Goal: Task Accomplishment & Management: Manage account settings

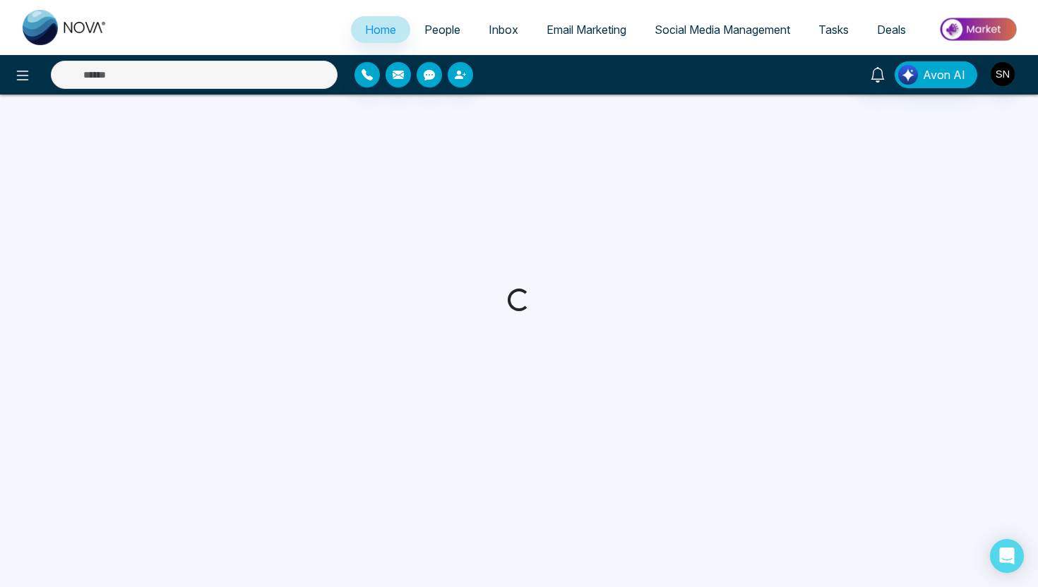
select select "*"
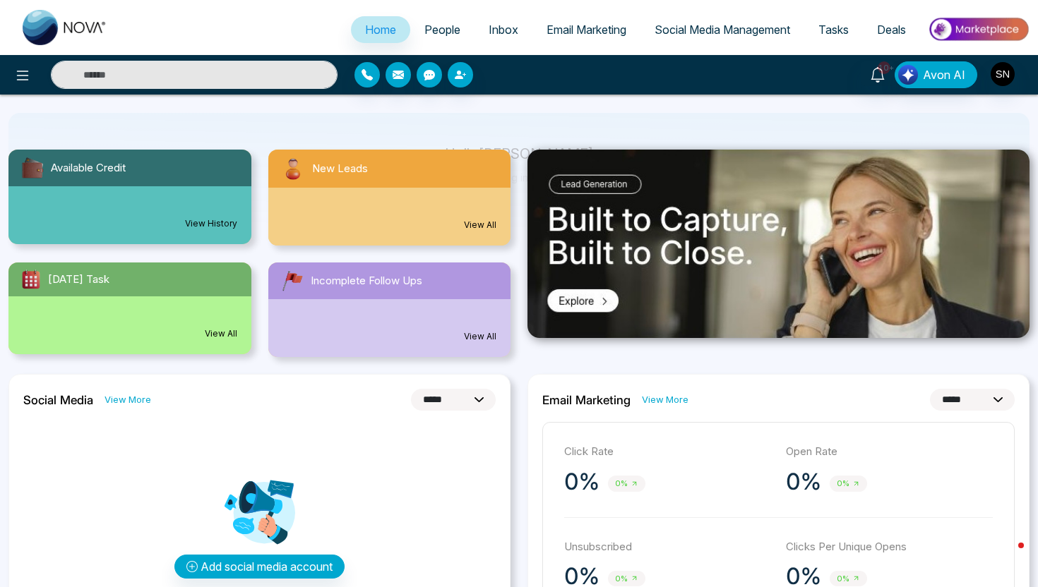
scroll to position [109, 0]
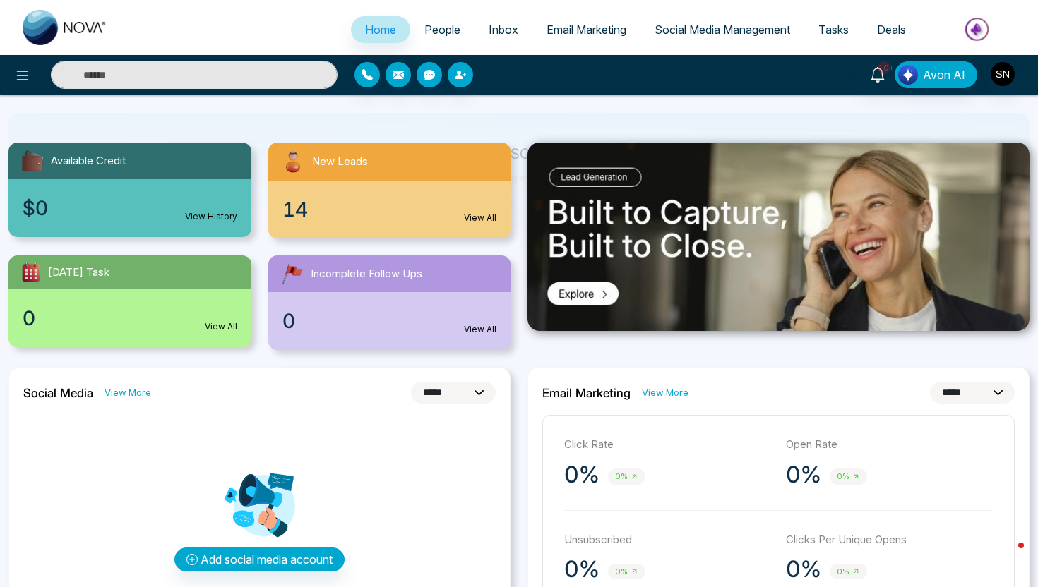
click at [450, 32] on span "People" at bounding box center [442, 30] width 36 height 14
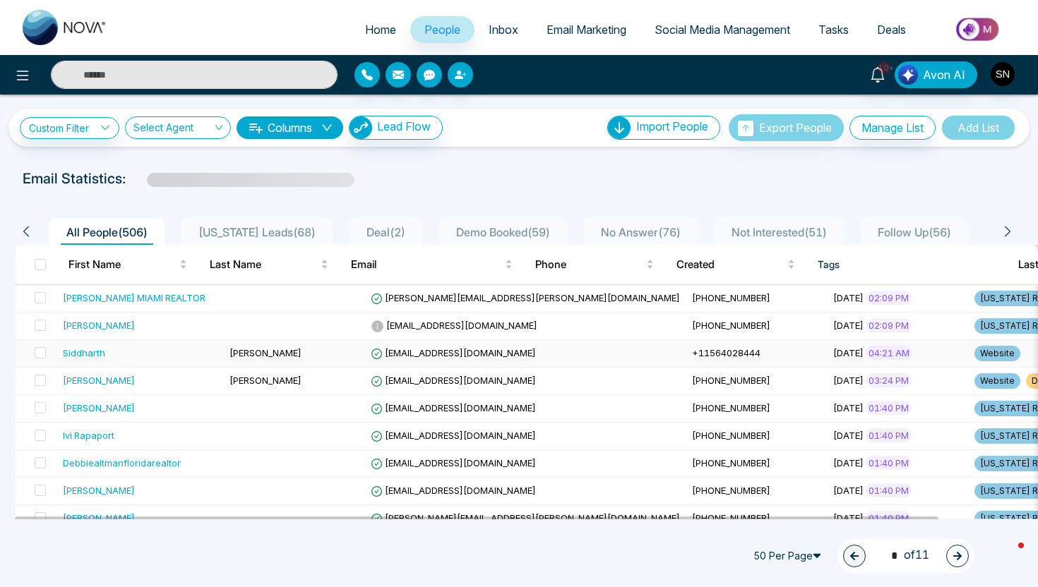
click at [469, 358] on td "siddharth.r@pictruc.ae" at bounding box center [525, 354] width 321 height 28
click at [692, 330] on span "+17866822045" at bounding box center [731, 325] width 78 height 11
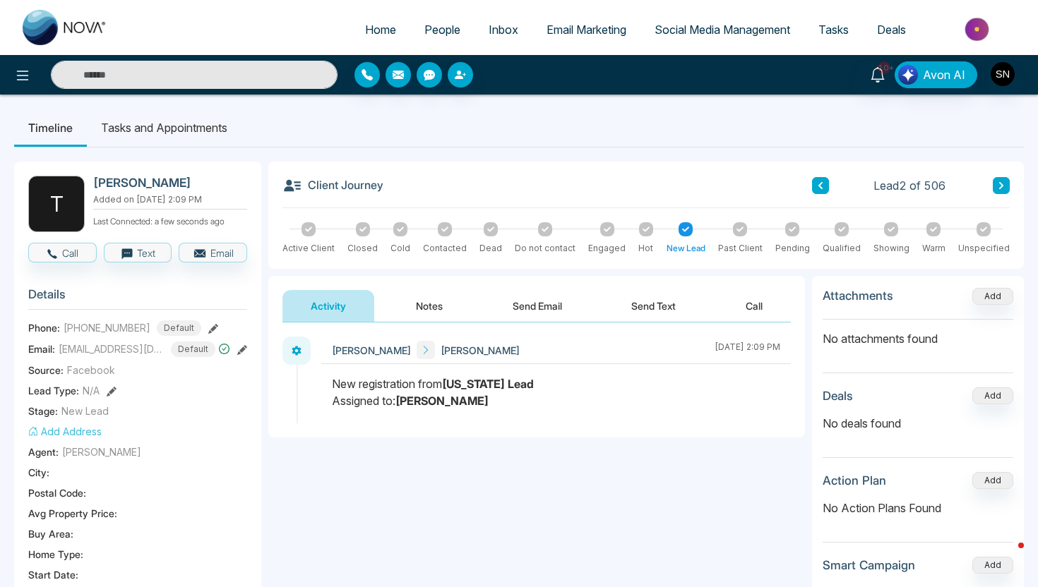
click at [552, 310] on button "Send Email" at bounding box center [537, 306] width 106 height 32
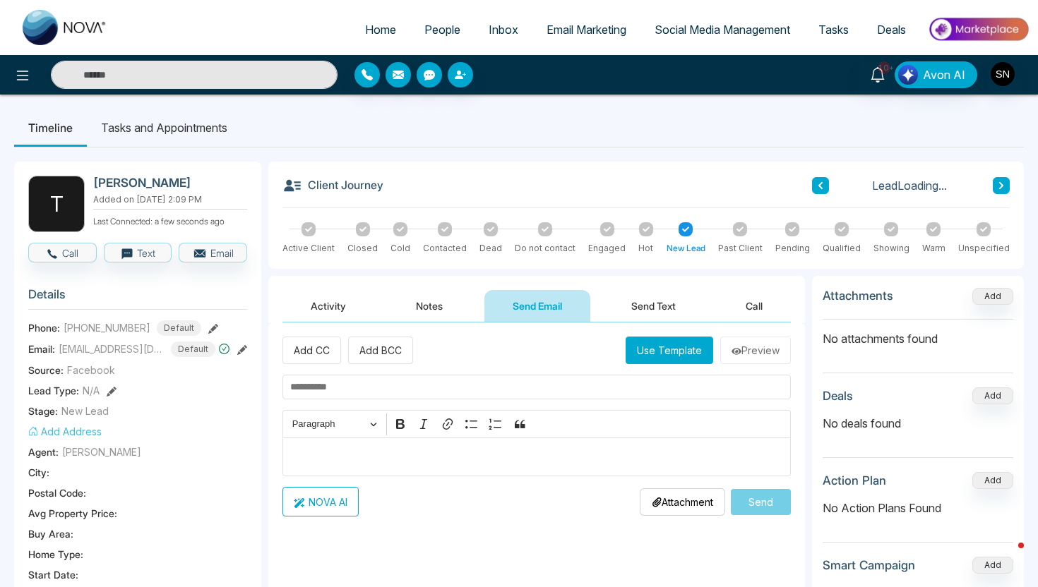
click at [340, 311] on button "Activity" at bounding box center [328, 306] width 92 height 32
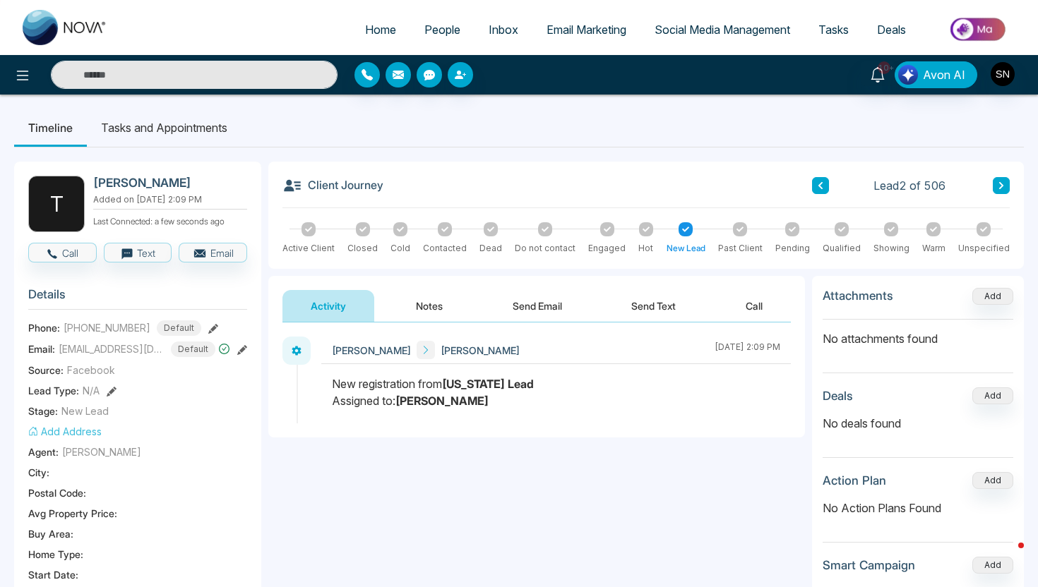
click at [424, 34] on span "People" at bounding box center [442, 30] width 36 height 14
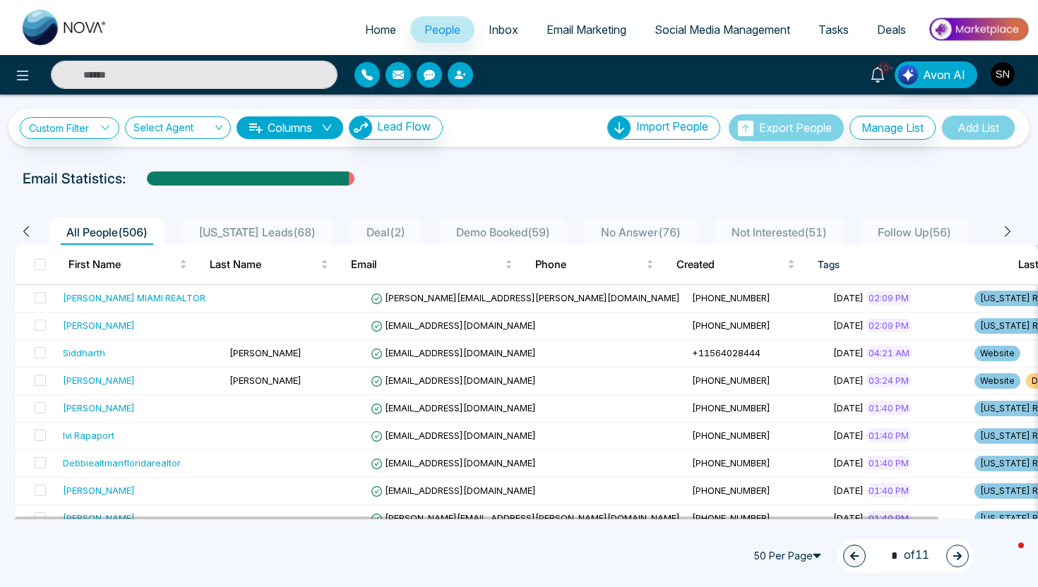
click at [879, 78] on icon at bounding box center [877, 75] width 13 height 16
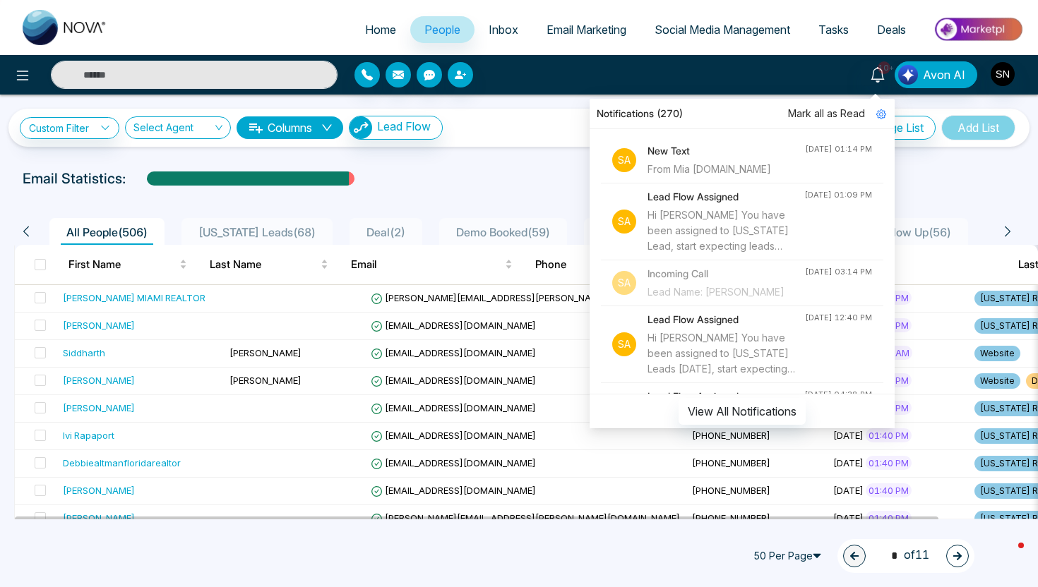
click at [712, 157] on h4 "New Text" at bounding box center [725, 151] width 157 height 16
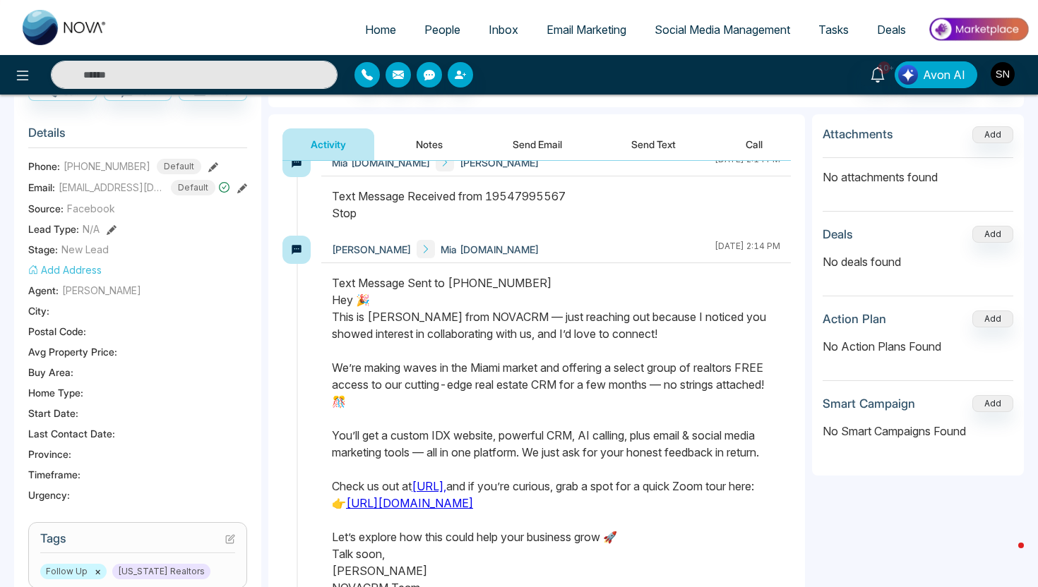
scroll to position [16, 0]
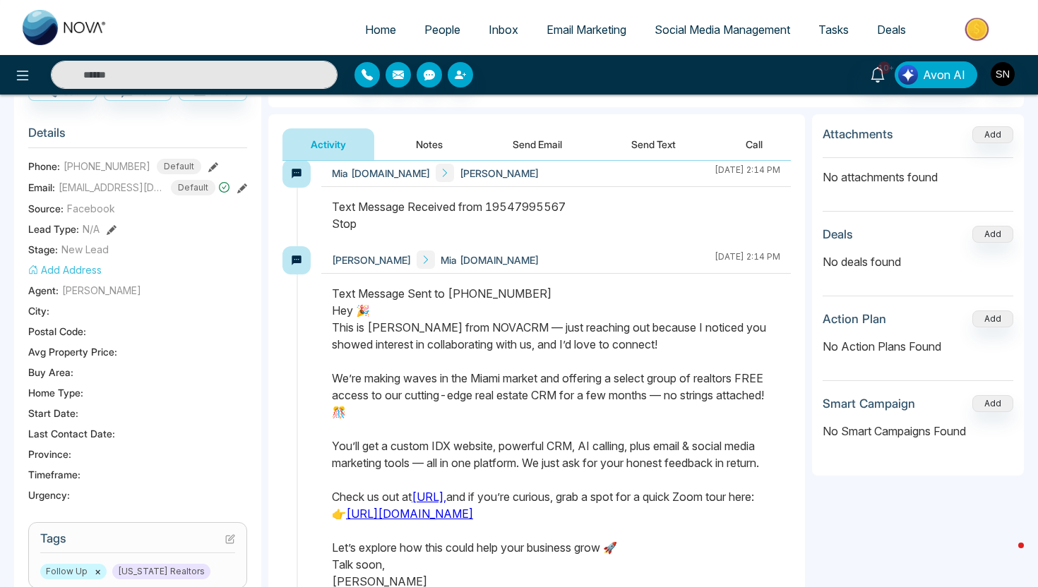
click at [442, 29] on span "People" at bounding box center [442, 30] width 36 height 14
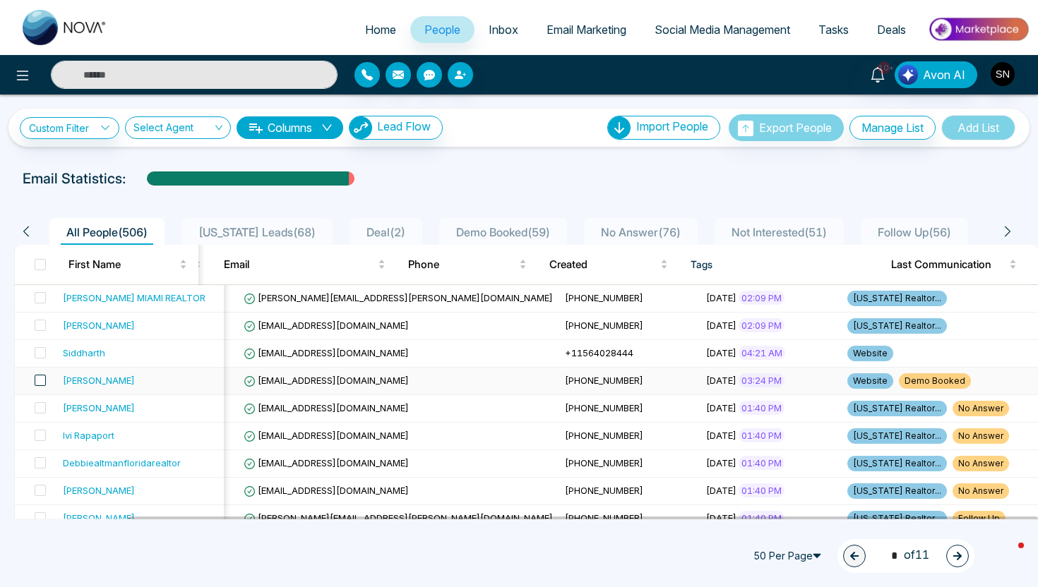
click at [40, 379] on span at bounding box center [40, 380] width 11 height 11
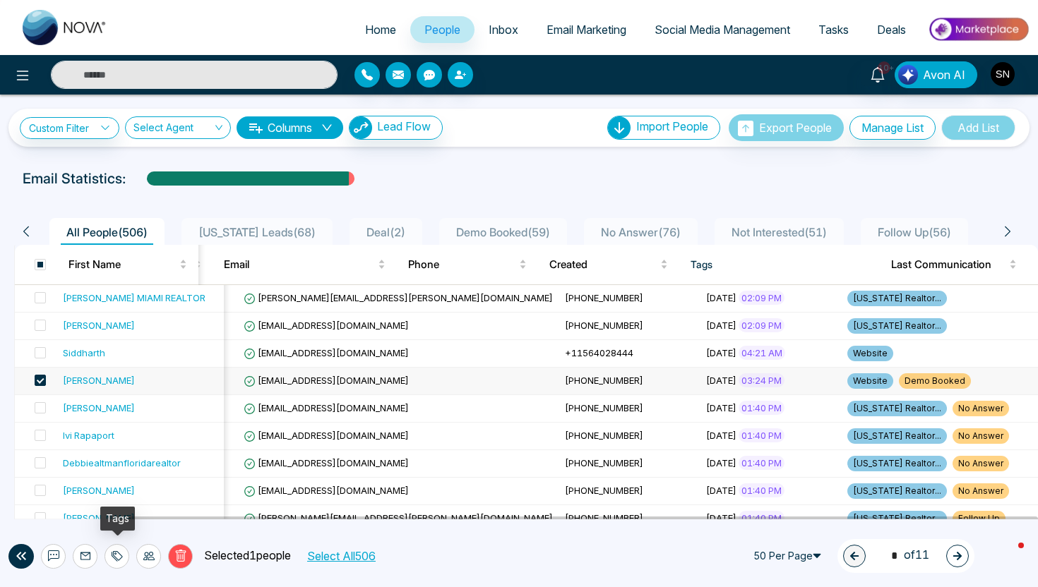
click at [128, 558] on div at bounding box center [116, 556] width 25 height 25
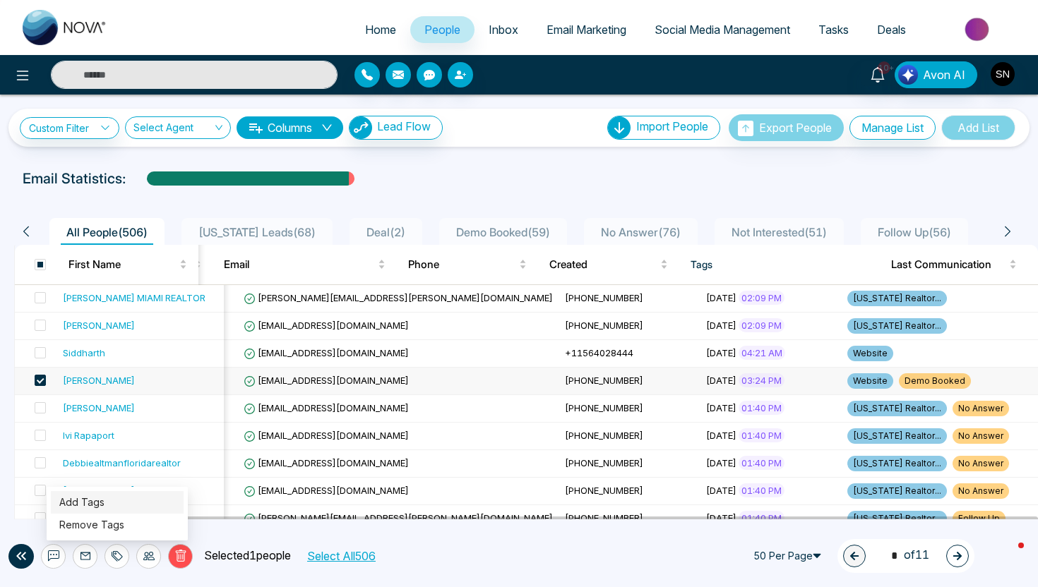
click at [104, 501] on link "Add Tags" at bounding box center [81, 502] width 45 height 12
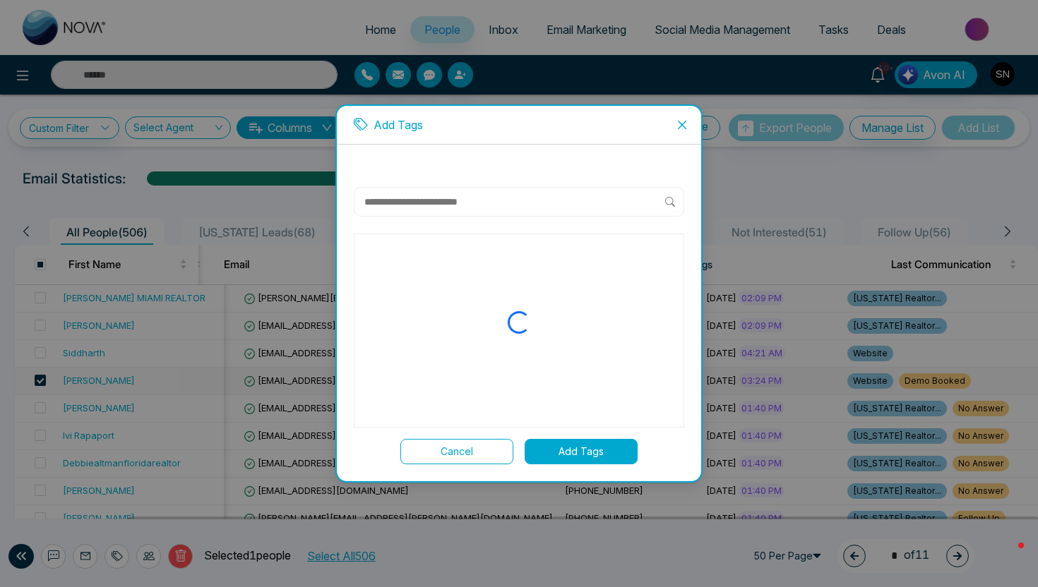
click at [453, 207] on input "text" at bounding box center [514, 201] width 302 height 17
type input "****"
click at [497, 283] on label "Paid Subscriber" at bounding box center [519, 291] width 301 height 16
click at [566, 453] on button "Add Tags" at bounding box center [581, 451] width 113 height 25
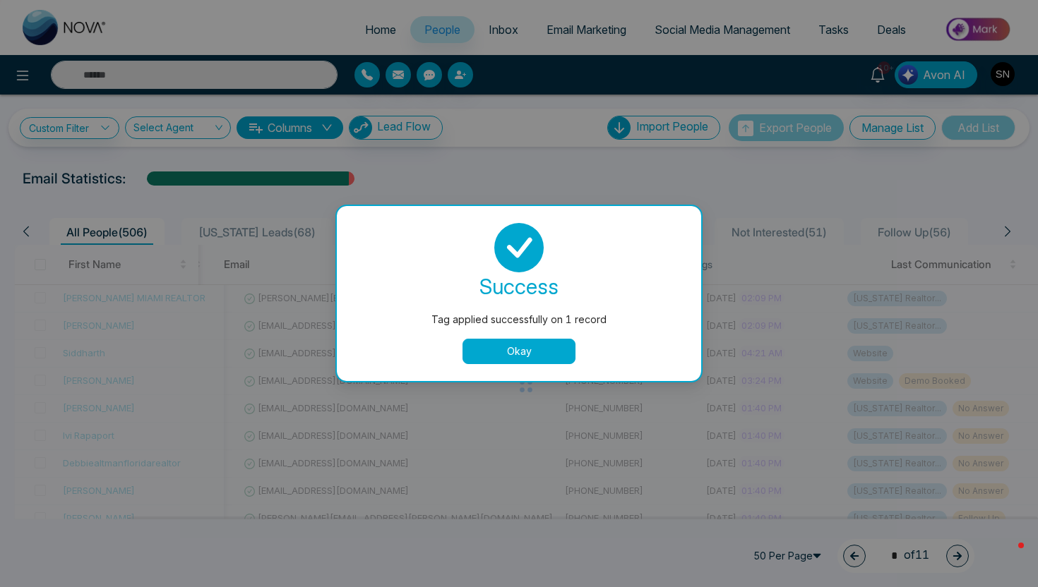
click at [519, 359] on button "Okay" at bounding box center [518, 351] width 113 height 25
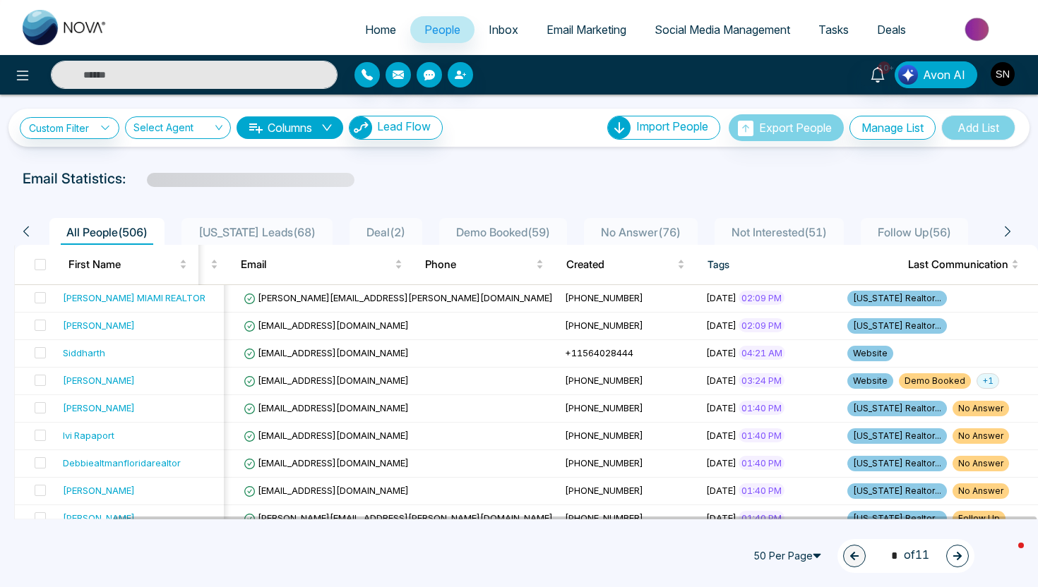
scroll to position [0, 110]
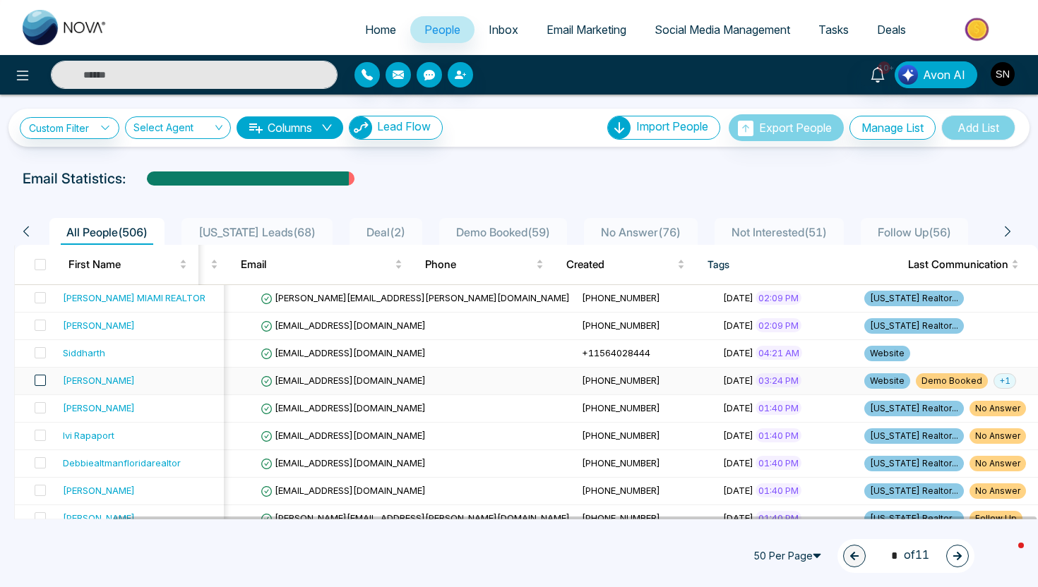
click at [42, 381] on span at bounding box center [40, 380] width 11 height 11
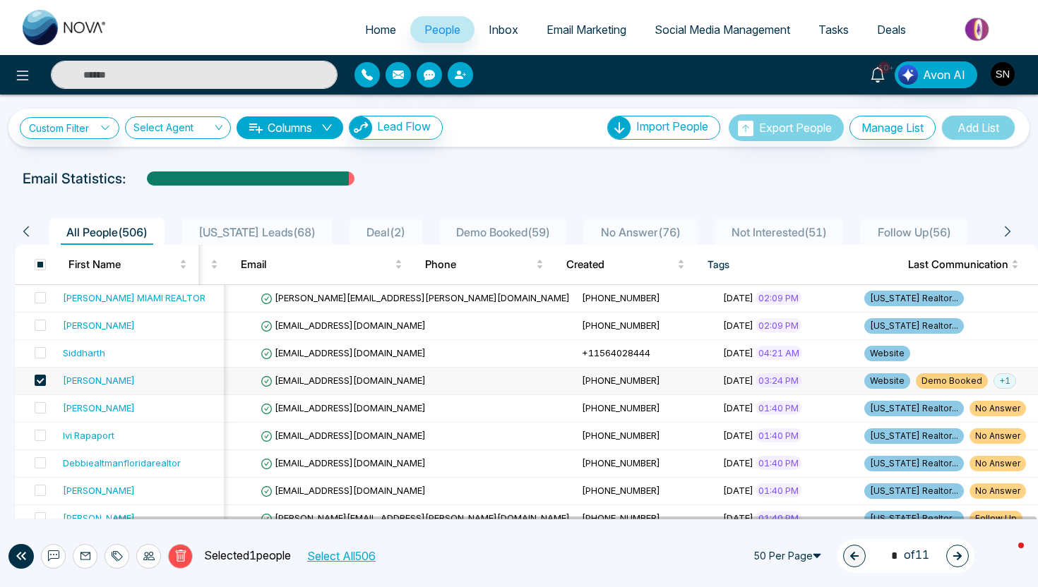
click at [111, 568] on div "Delete Selected 1 people Select All 506" at bounding box center [246, 556] width 424 height 25
click at [118, 557] on icon at bounding box center [117, 556] width 11 height 11
click at [124, 529] on link "Remove Tags" at bounding box center [91, 525] width 65 height 12
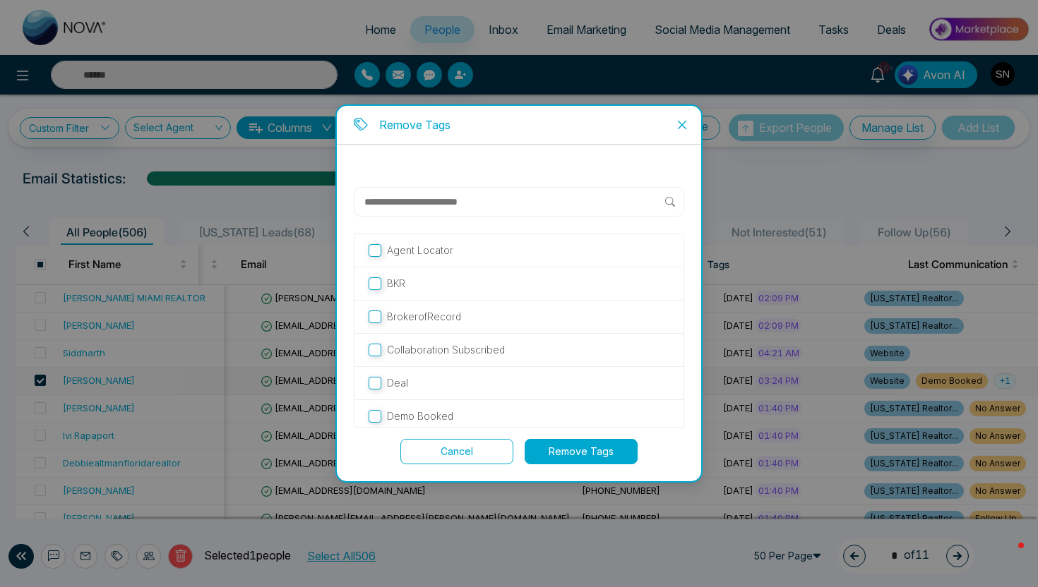
click at [431, 204] on input "text" at bounding box center [514, 201] width 302 height 17
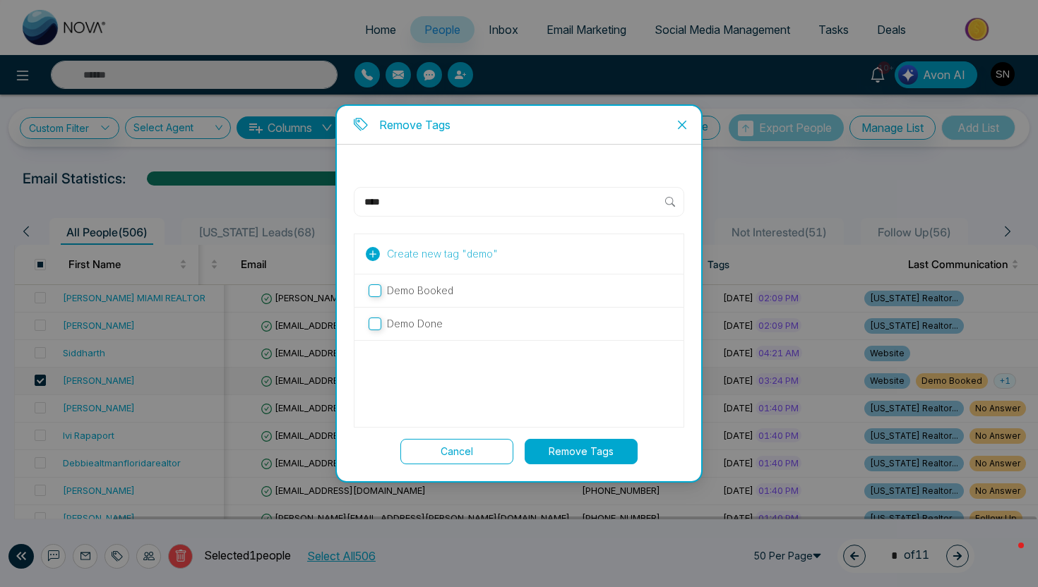
type input "****"
click at [457, 297] on label "Demo Booked" at bounding box center [519, 291] width 301 height 16
click at [612, 461] on button "Remove Tags" at bounding box center [581, 451] width 113 height 25
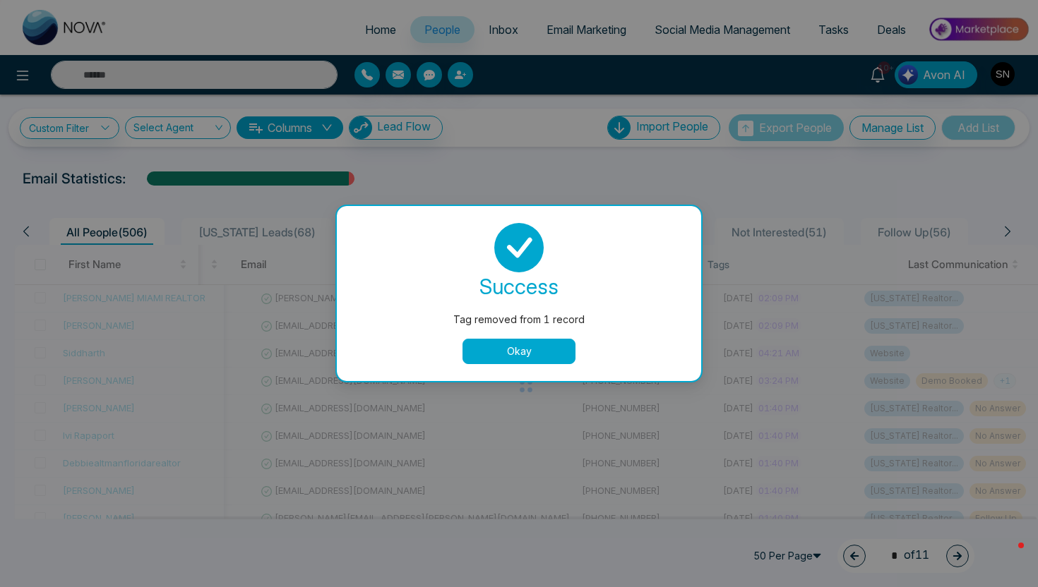
click at [550, 354] on button "Okay" at bounding box center [518, 351] width 113 height 25
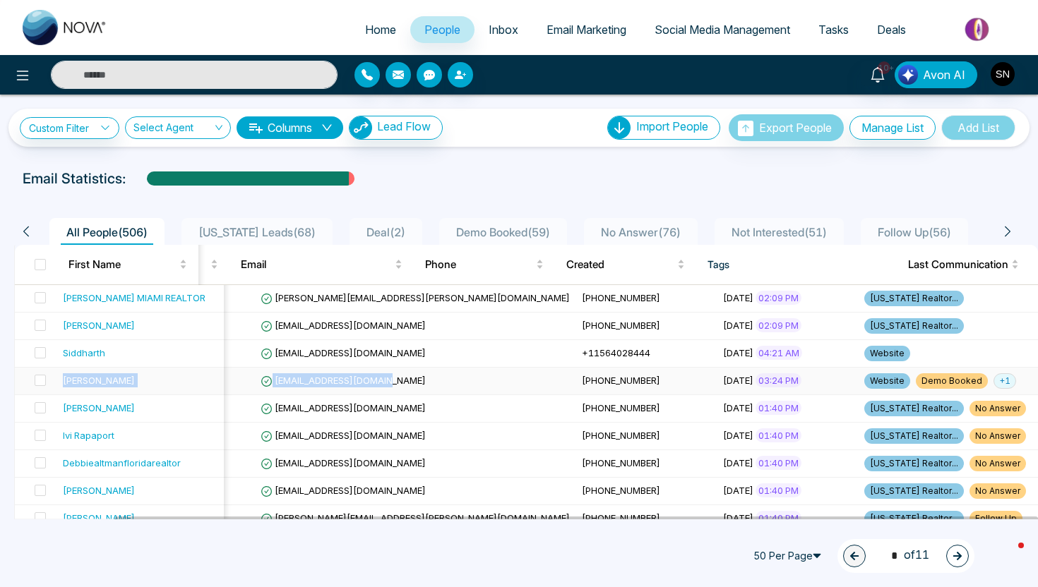
drag, startPoint x: 63, startPoint y: 383, endPoint x: 409, endPoint y: 389, distance: 346.0
click at [409, 389] on tr "MANJOT BRAR MANJOTBRAR39@GMAIL.COM +16478963002 August 18, 2025 03:24 PM Websit…" at bounding box center [566, 382] width 1322 height 28
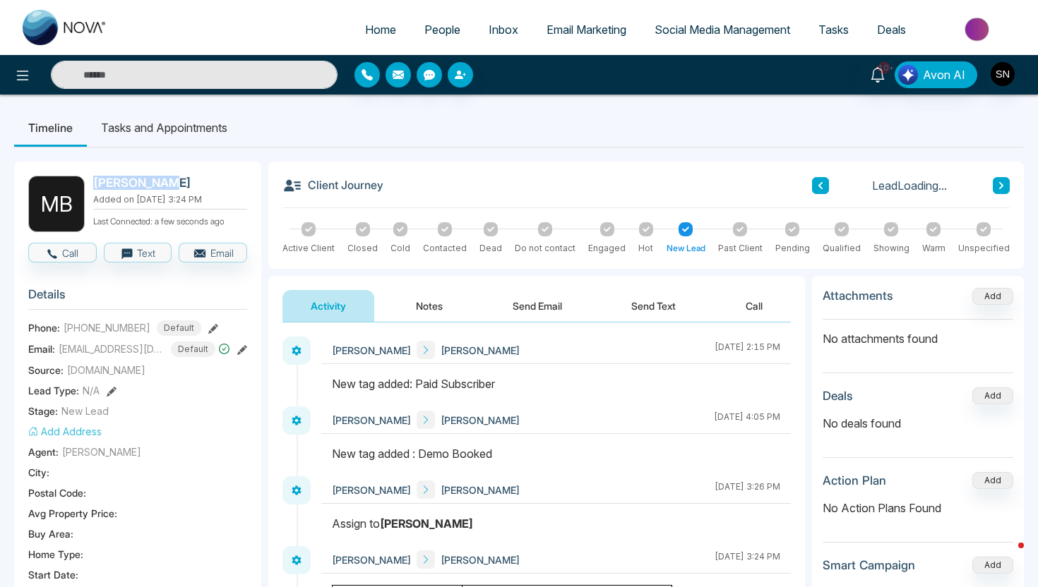
drag, startPoint x: 92, startPoint y: 180, endPoint x: 187, endPoint y: 182, distance: 95.3
click at [187, 182] on div "M B MANJOT BRAR Added on August 18 2025 | 3:24 PM Last Connected: a few seconds…" at bounding box center [137, 204] width 219 height 56
copy h2 "MANJOT BRAR"
click at [443, 32] on span "People" at bounding box center [442, 30] width 36 height 14
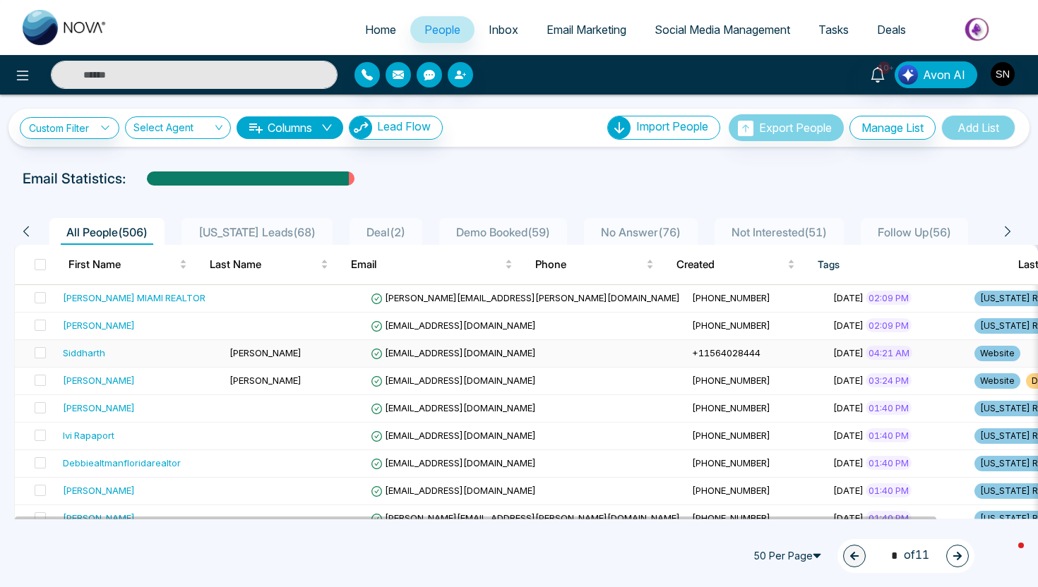
click at [456, 347] on td "siddharth.r@pictruc.ae" at bounding box center [525, 354] width 321 height 28
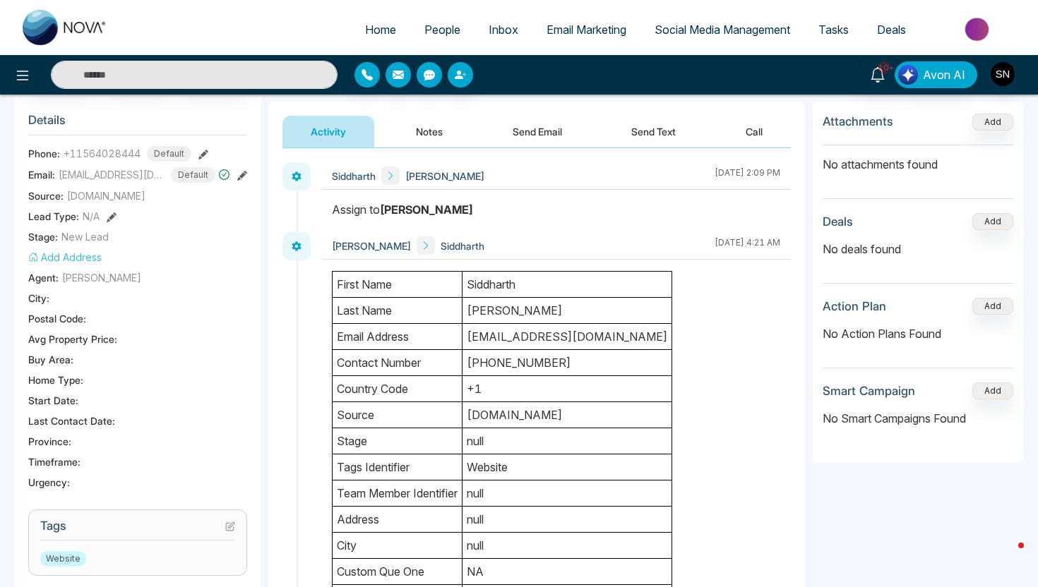
scroll to position [83, 0]
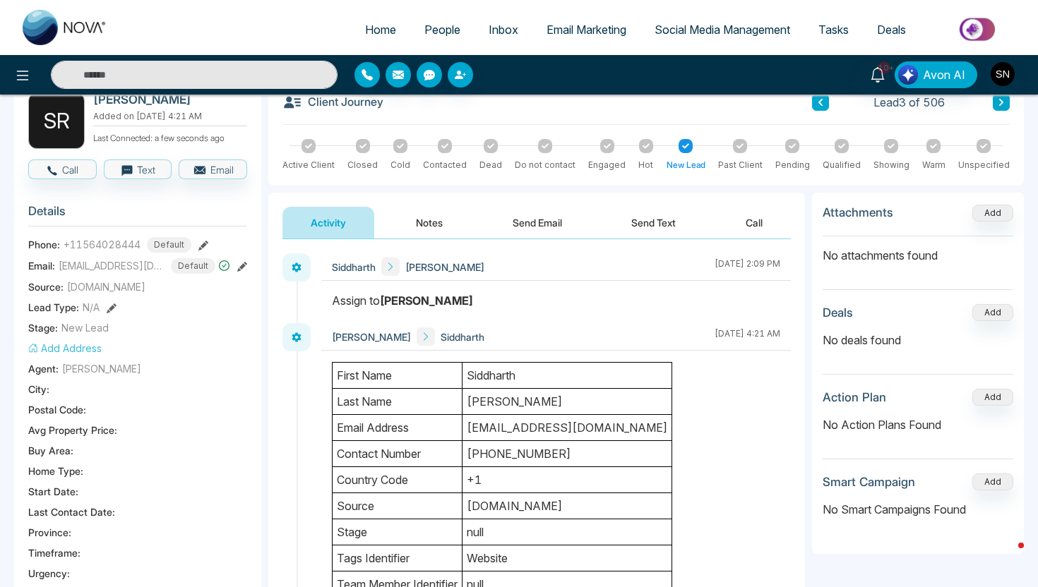
drag, startPoint x: 474, startPoint y: 373, endPoint x: 522, endPoint y: 410, distance: 60.4
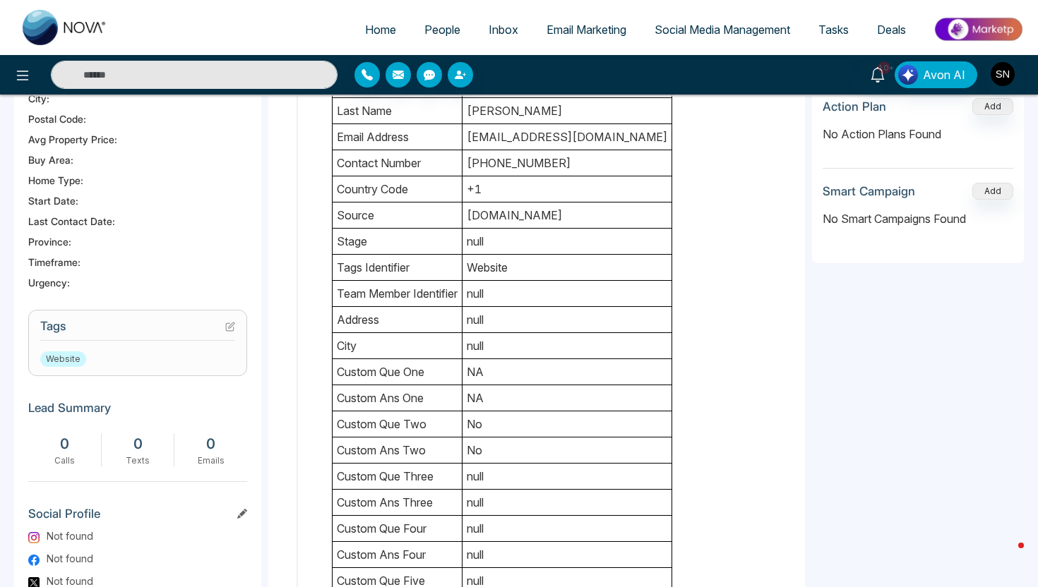
scroll to position [382, 0]
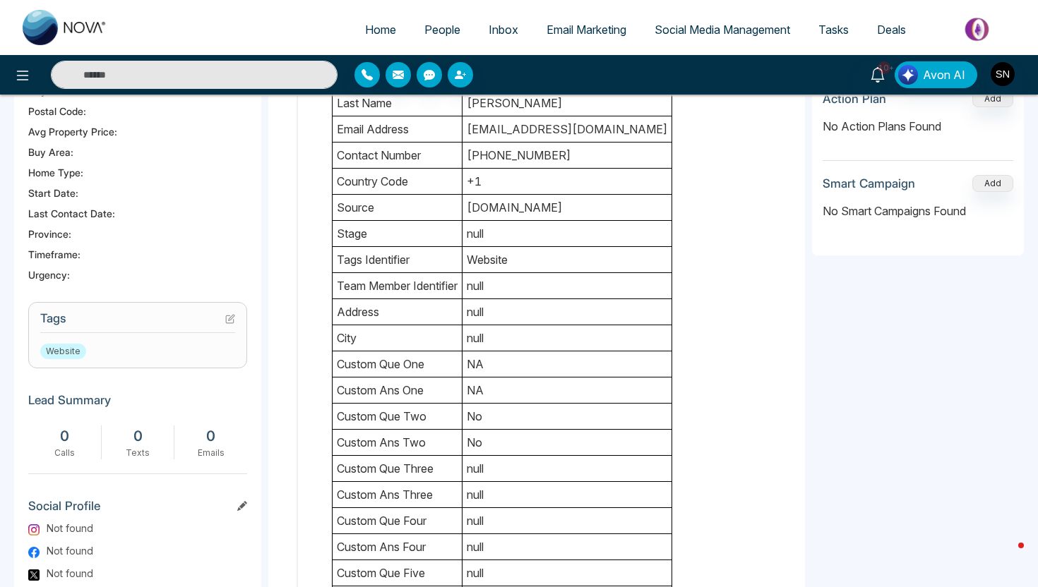
click at [238, 312] on section "Tags Website" at bounding box center [137, 335] width 219 height 66
click at [230, 316] on icon at bounding box center [230, 319] width 10 height 10
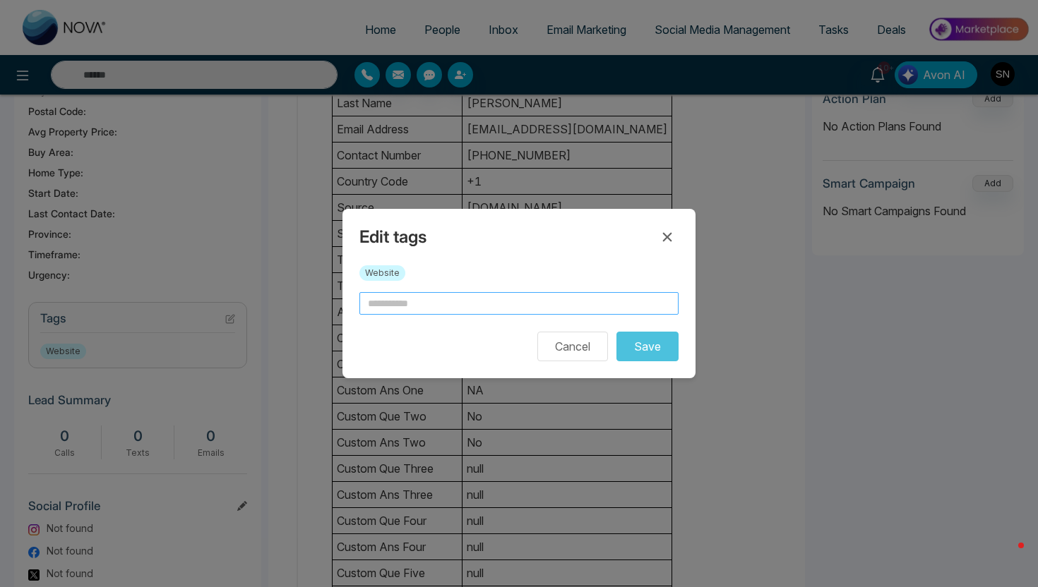
click at [416, 311] on input "text" at bounding box center [518, 303] width 319 height 23
type input "**********"
click at [663, 345] on button "Save" at bounding box center [647, 347] width 62 height 30
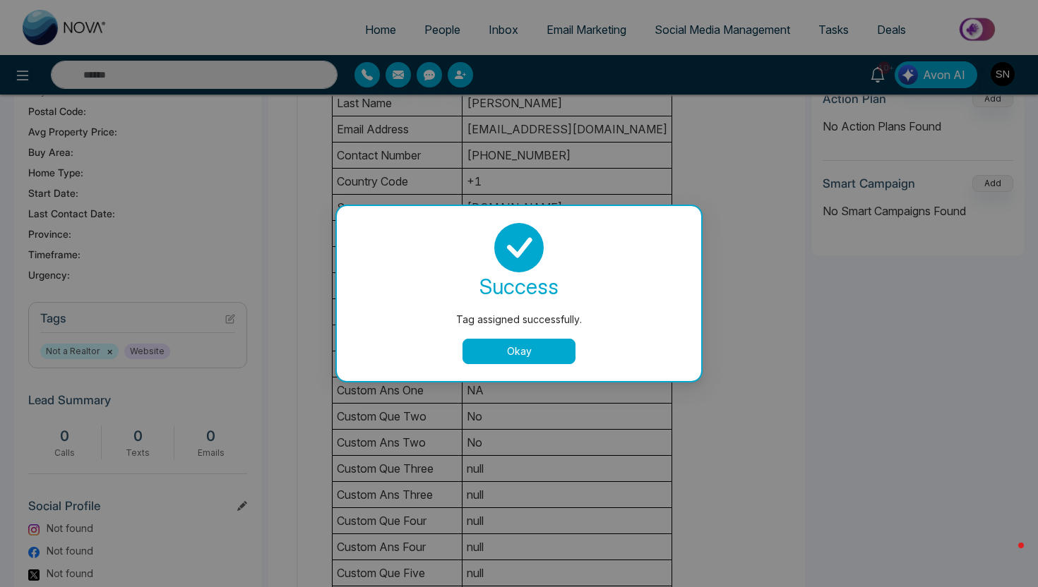
click at [516, 363] on button "Okay" at bounding box center [518, 351] width 113 height 25
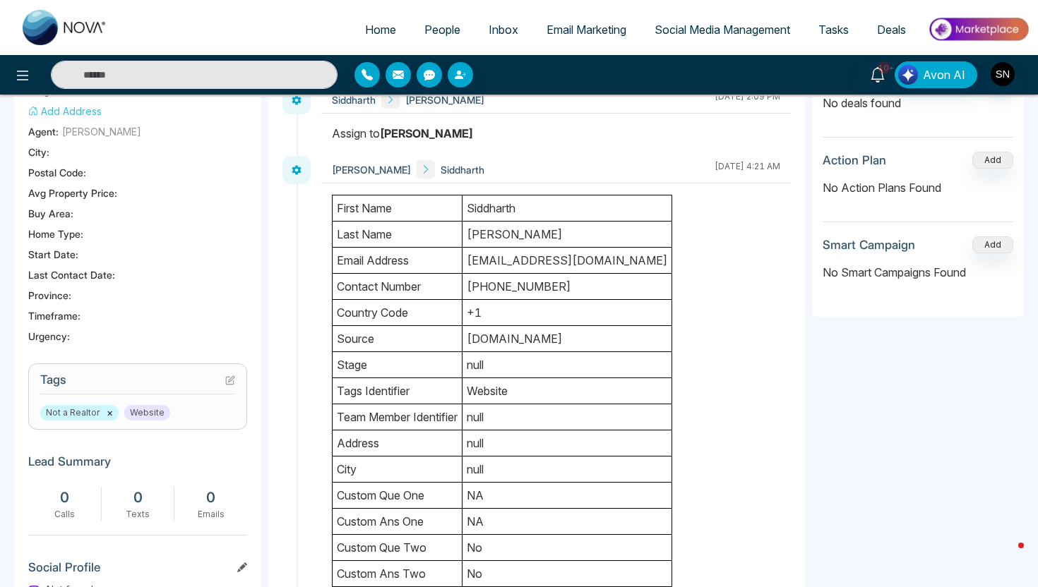
scroll to position [0, 0]
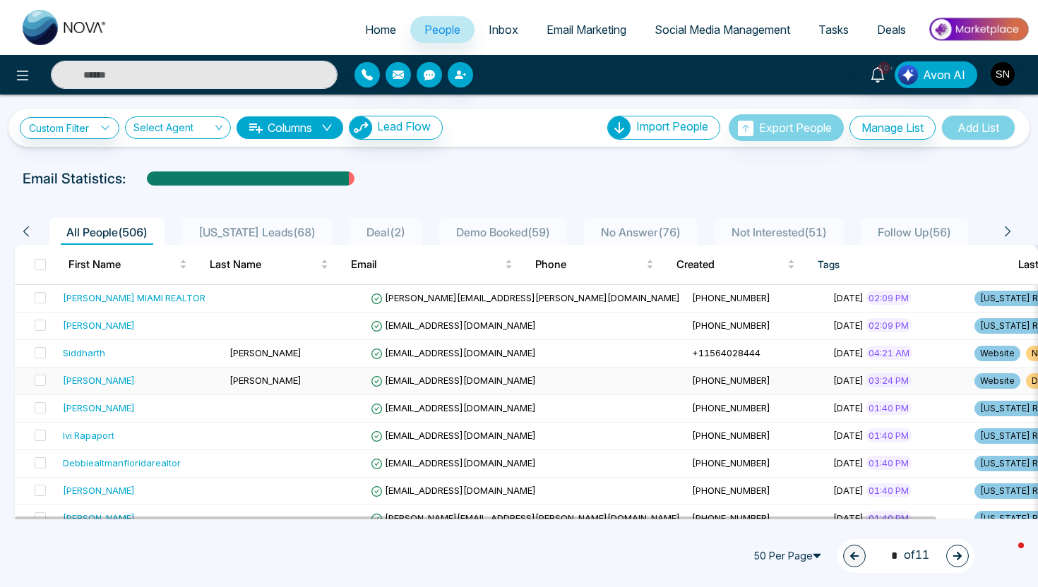
click at [80, 381] on div "MANJOT" at bounding box center [99, 380] width 72 height 14
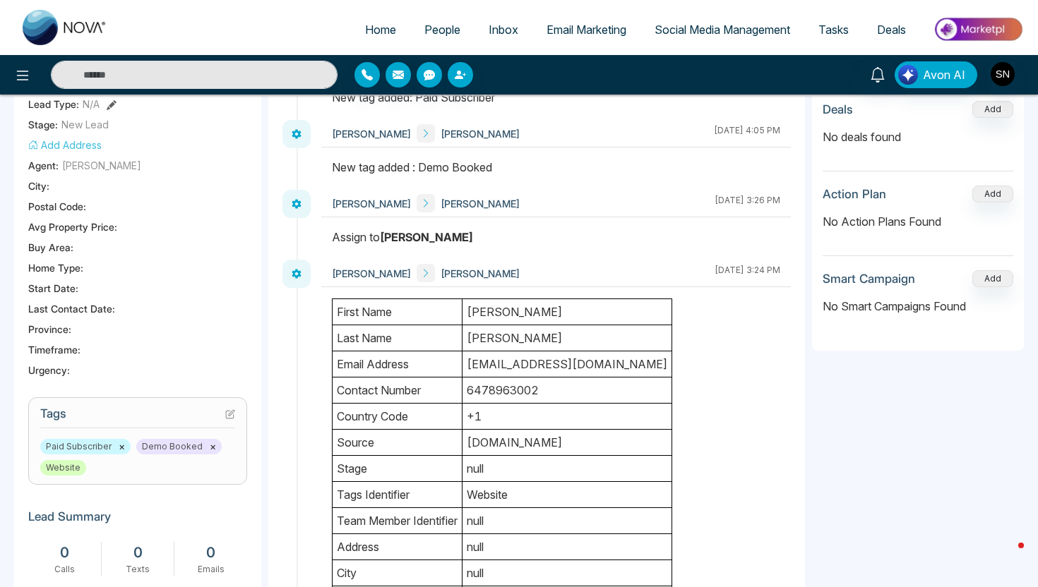
scroll to position [532, 0]
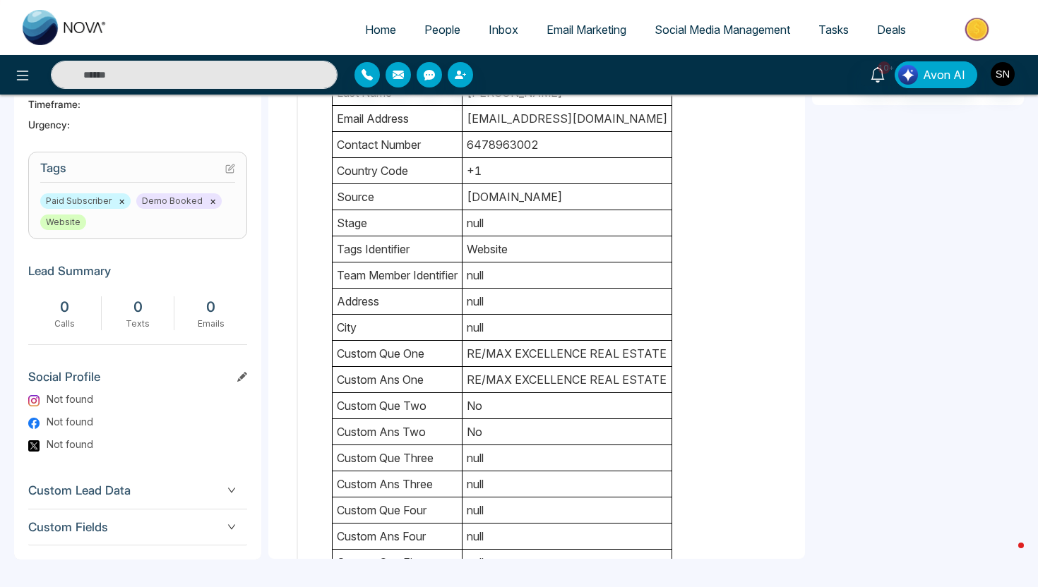
click at [210, 201] on button "×" at bounding box center [213, 201] width 6 height 13
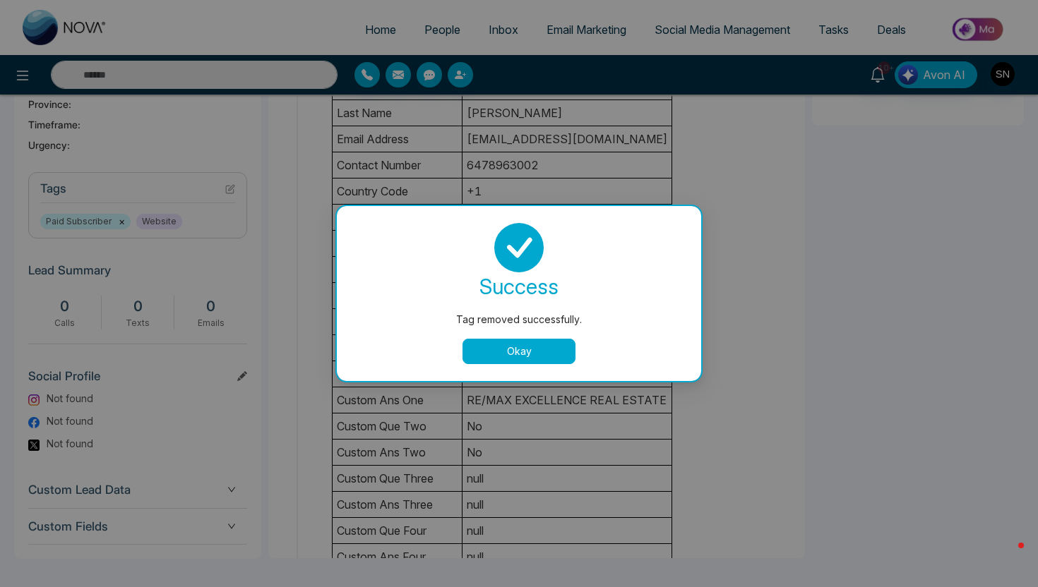
scroll to position [511, 0]
click at [500, 340] on button "Okay" at bounding box center [518, 351] width 113 height 25
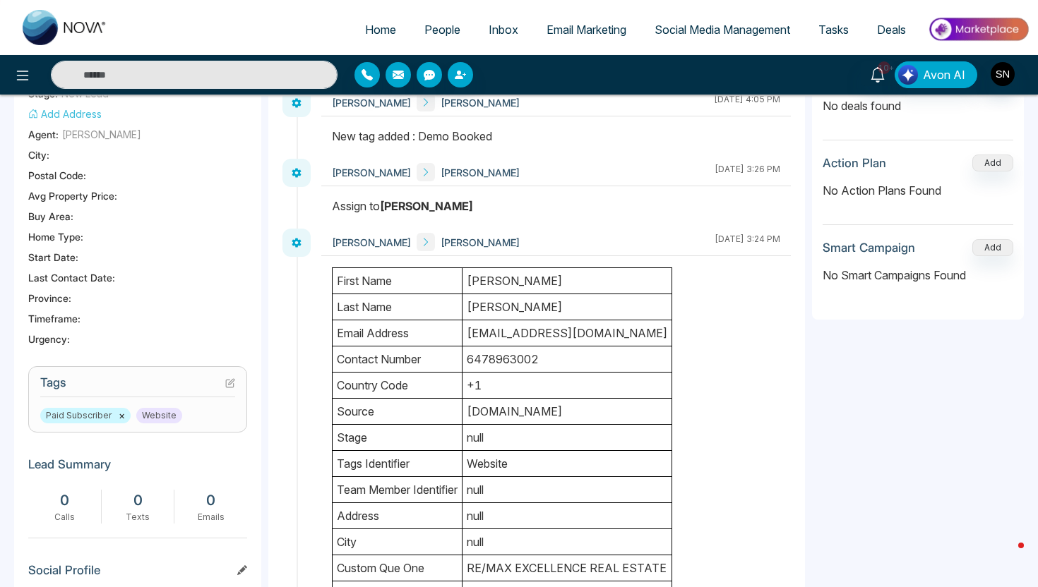
scroll to position [0, 0]
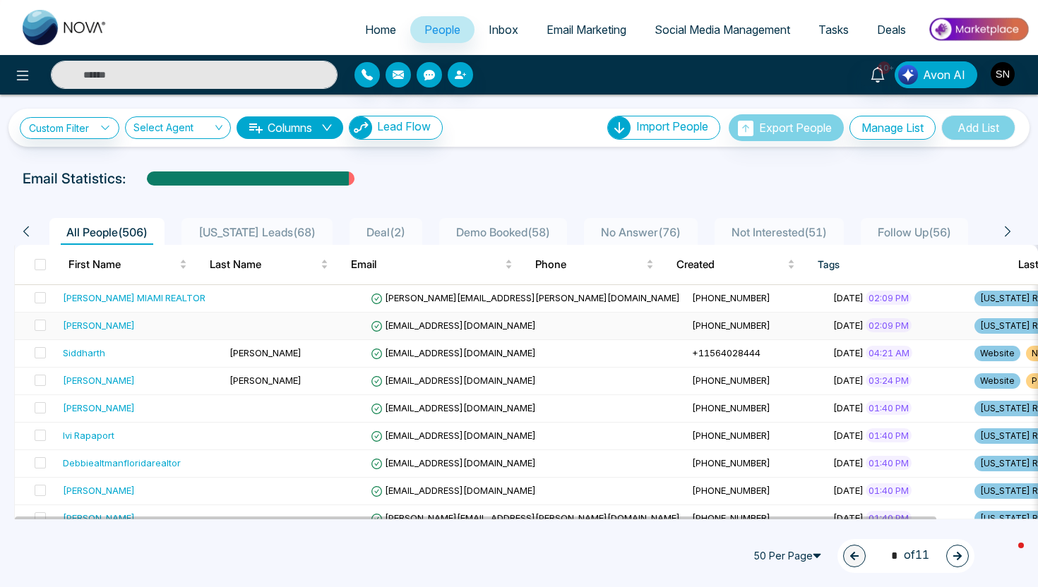
click at [419, 333] on td "tyrasoldit@gmail.com" at bounding box center [525, 327] width 321 height 28
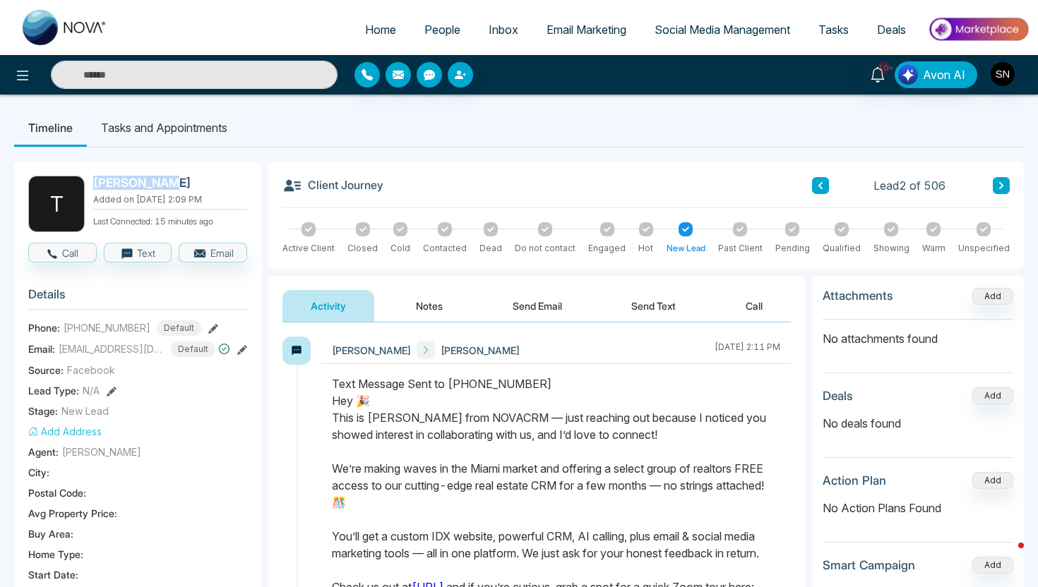
drag, startPoint x: 93, startPoint y: 184, endPoint x: 157, endPoint y: 184, distance: 64.3
click at [157, 184] on h2 "Tyra Turner" at bounding box center [167, 183] width 148 height 14
copy h2 "Tyra Turner"
click at [77, 253] on button "Call" at bounding box center [62, 253] width 68 height 20
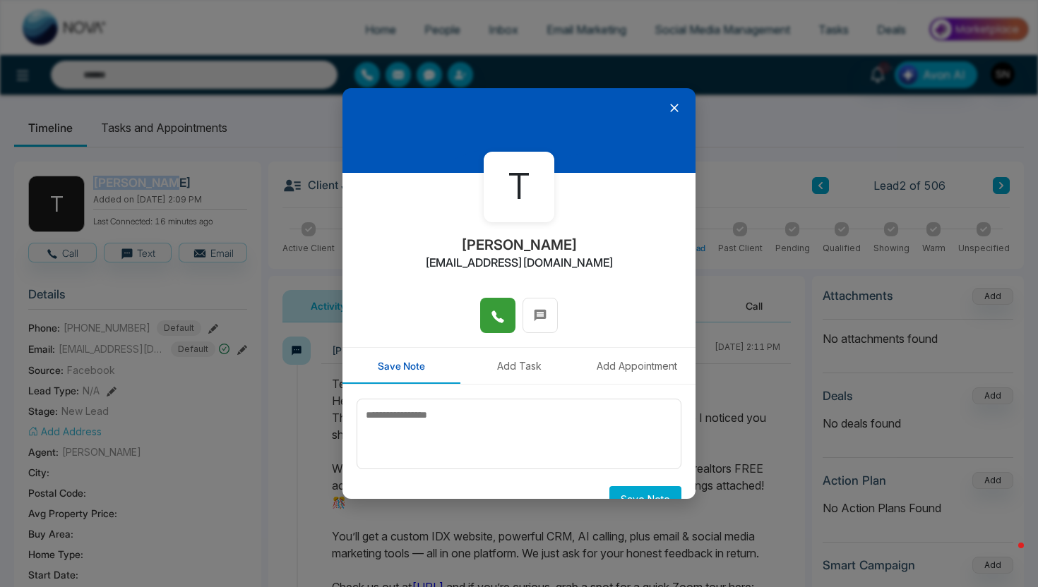
click at [492, 321] on icon at bounding box center [498, 317] width 14 height 14
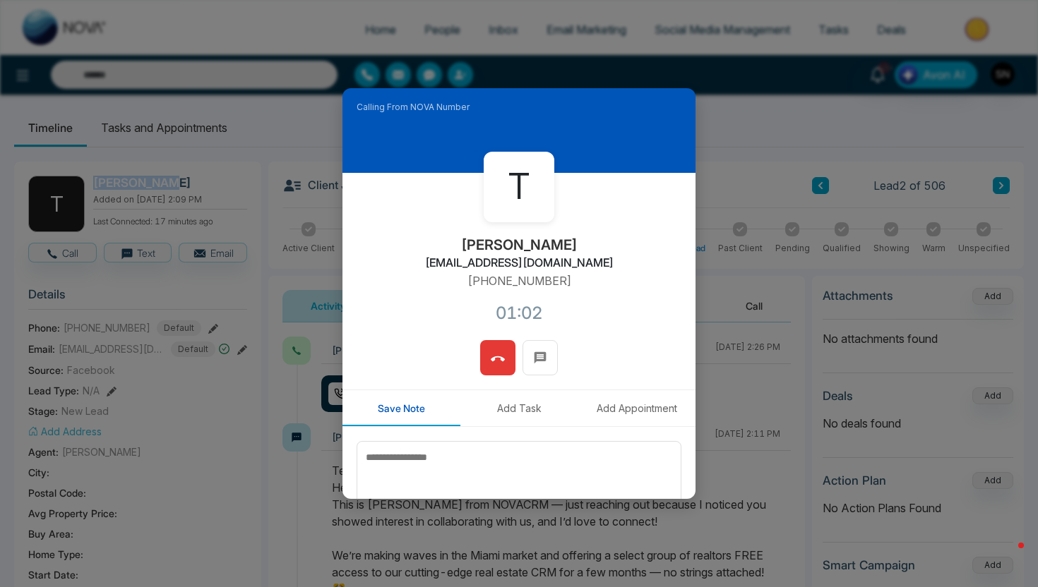
click at [507, 371] on button at bounding box center [497, 357] width 35 height 35
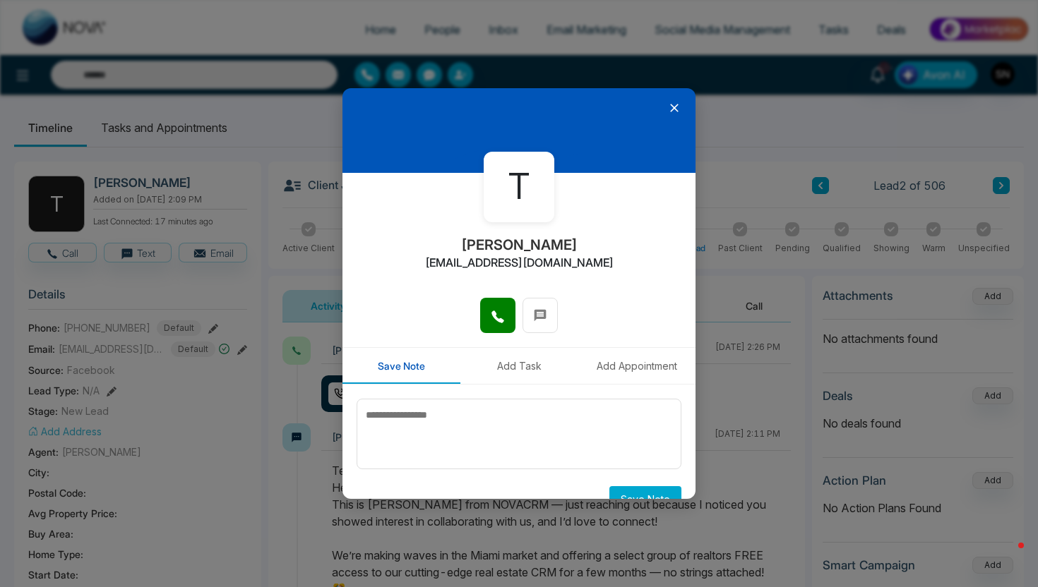
click at [671, 111] on icon at bounding box center [674, 108] width 8 height 8
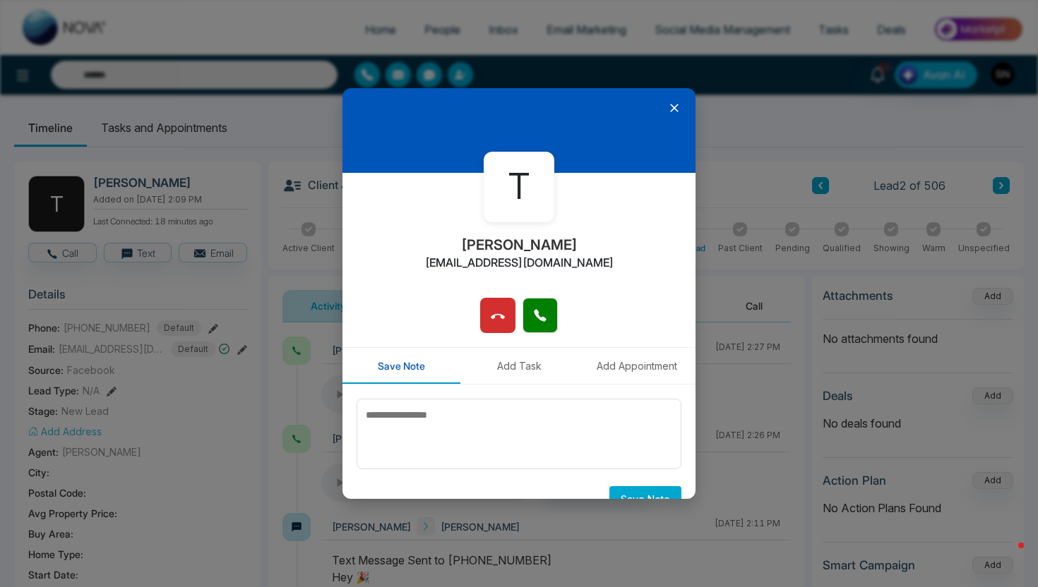
click at [669, 105] on icon at bounding box center [674, 108] width 14 height 14
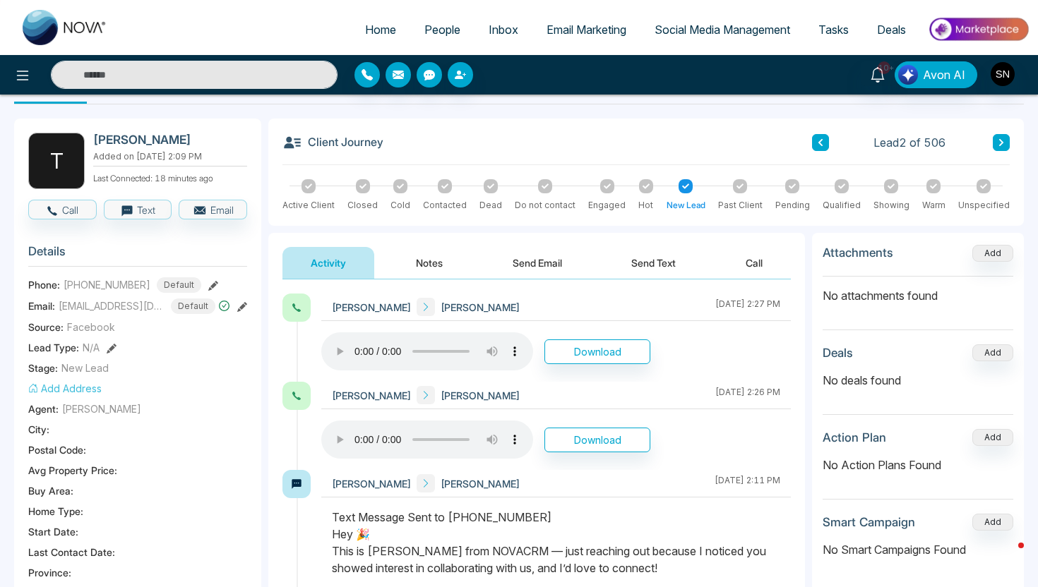
scroll to position [45, 0]
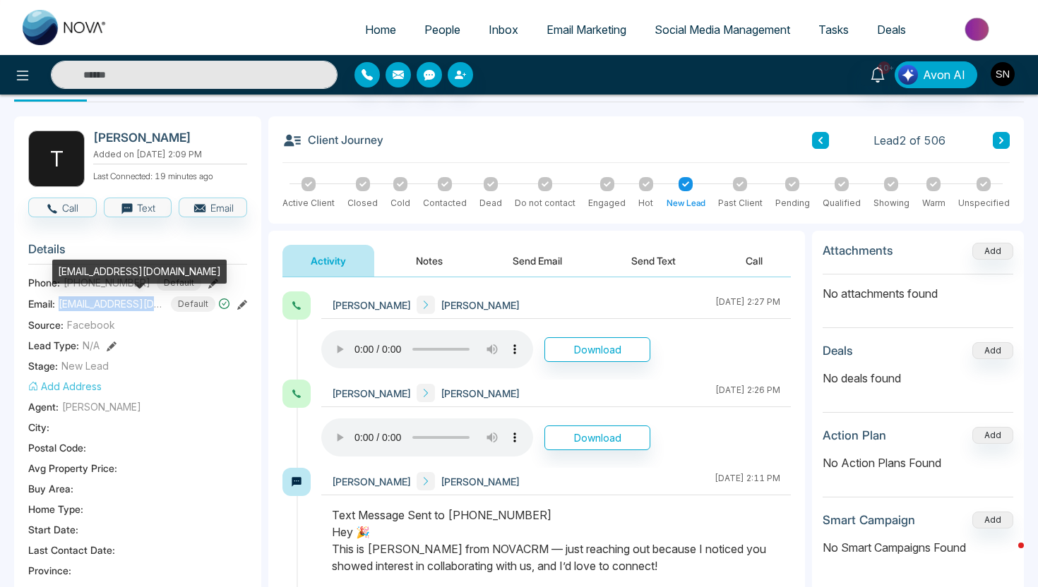
drag, startPoint x: 58, startPoint y: 303, endPoint x: 161, endPoint y: 304, distance: 103.1
click at [161, 304] on div "Email: tyrasoldit@gmail.com Default" at bounding box center [137, 305] width 219 height 16
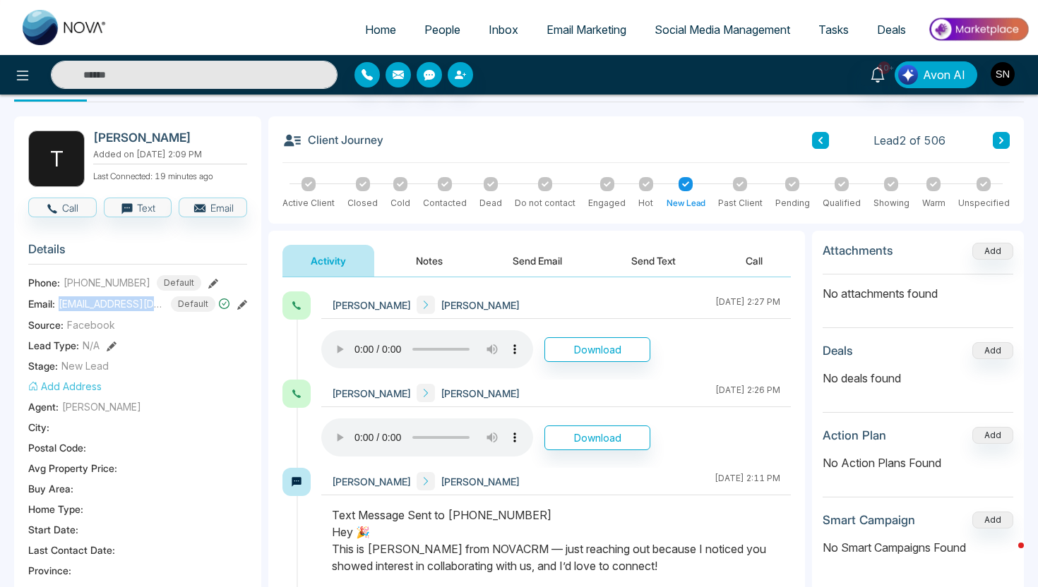
copy span "tyrasoldit@gmail.com"
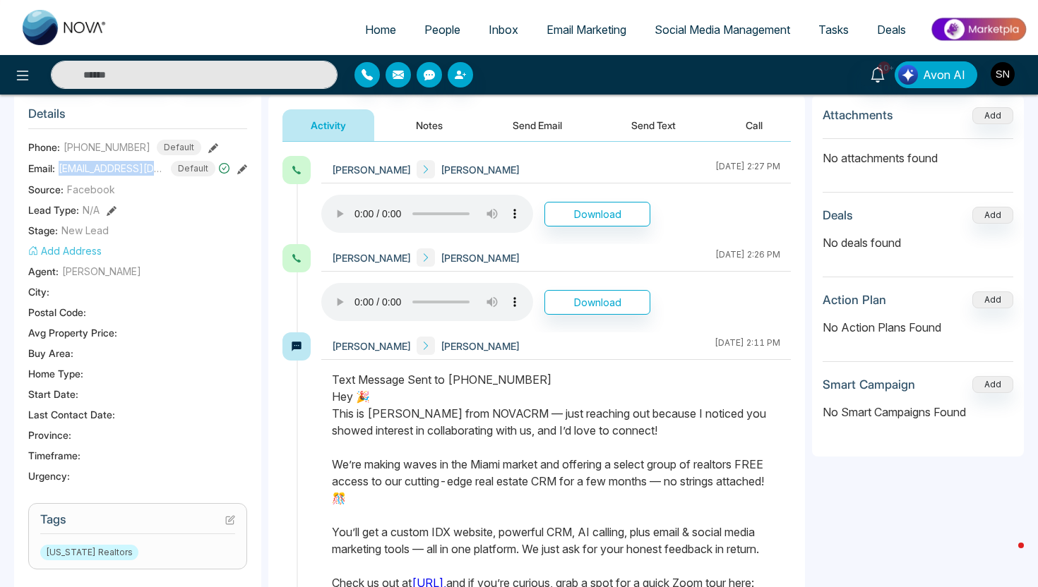
scroll to position [182, 0]
click at [558, 121] on button "Send Email" at bounding box center [537, 124] width 106 height 32
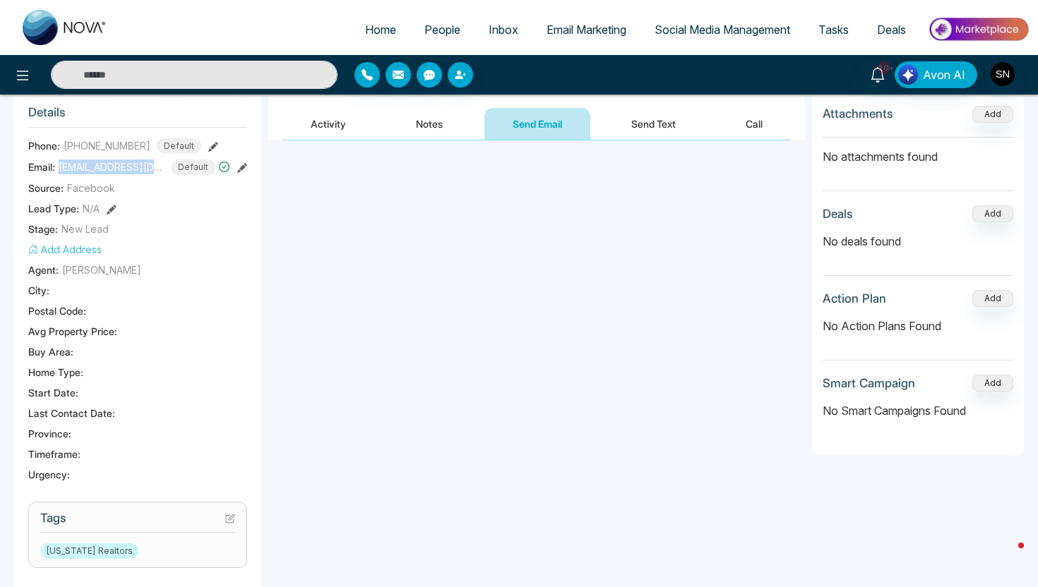
click at [440, 124] on button "Notes" at bounding box center [429, 124] width 83 height 32
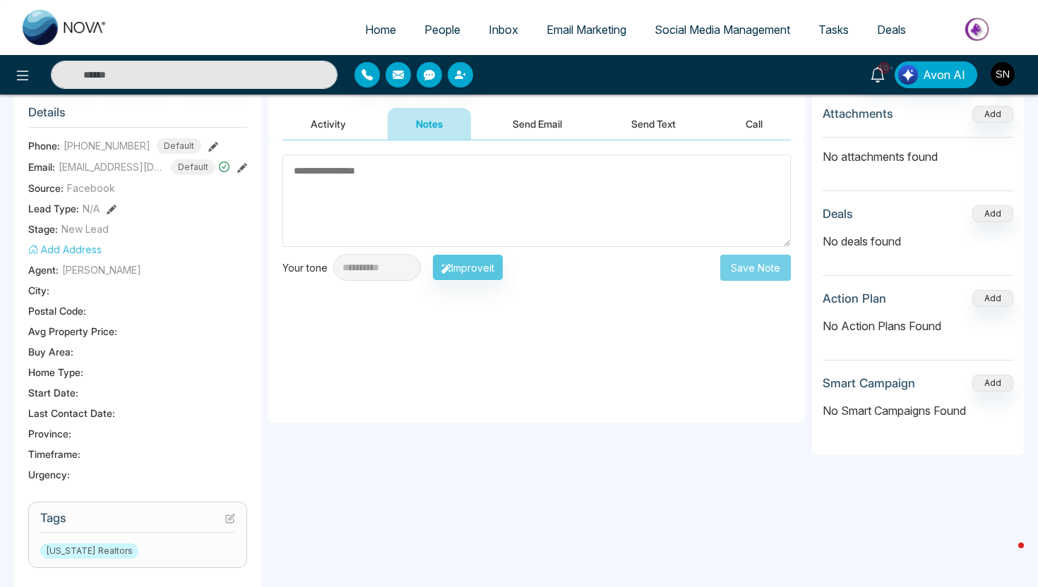
click at [382, 212] on textarea at bounding box center [536, 201] width 508 height 92
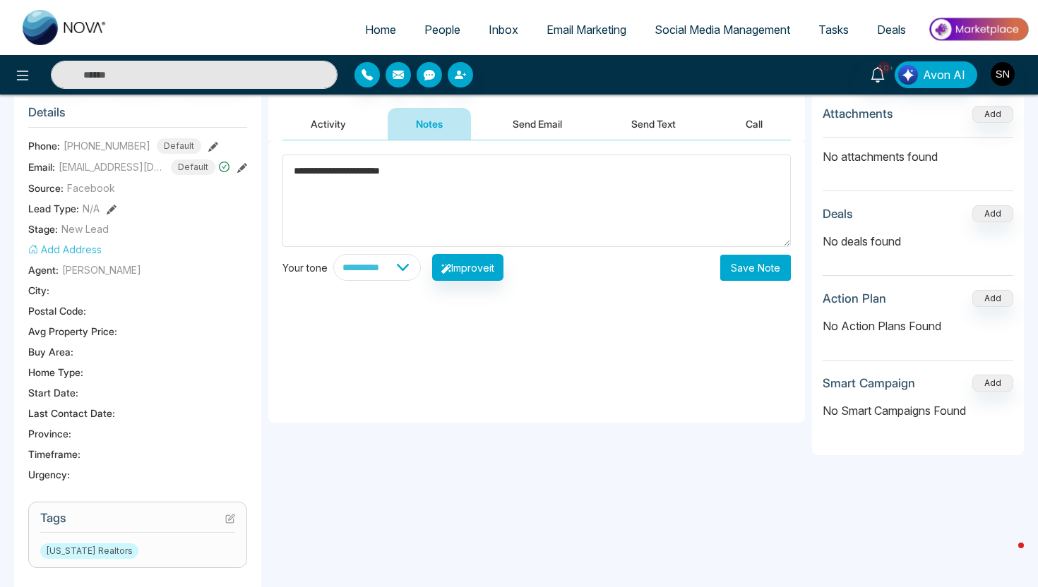
type textarea "**********"
click at [760, 275] on button "Save Note" at bounding box center [755, 268] width 71 height 26
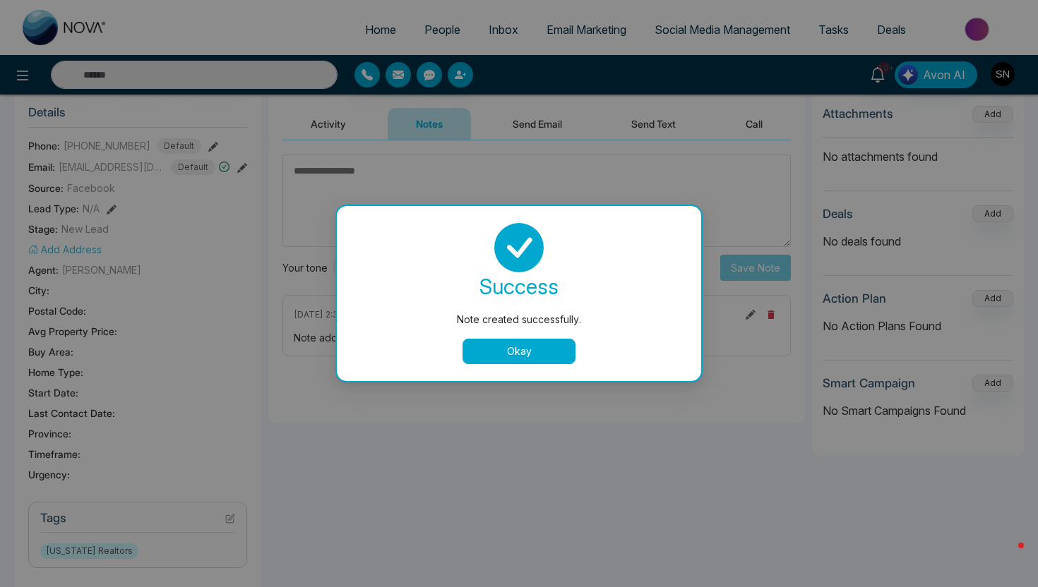
click at [231, 510] on div "Note created successfully. success Note created successfully. Okay" at bounding box center [519, 293] width 1038 height 587
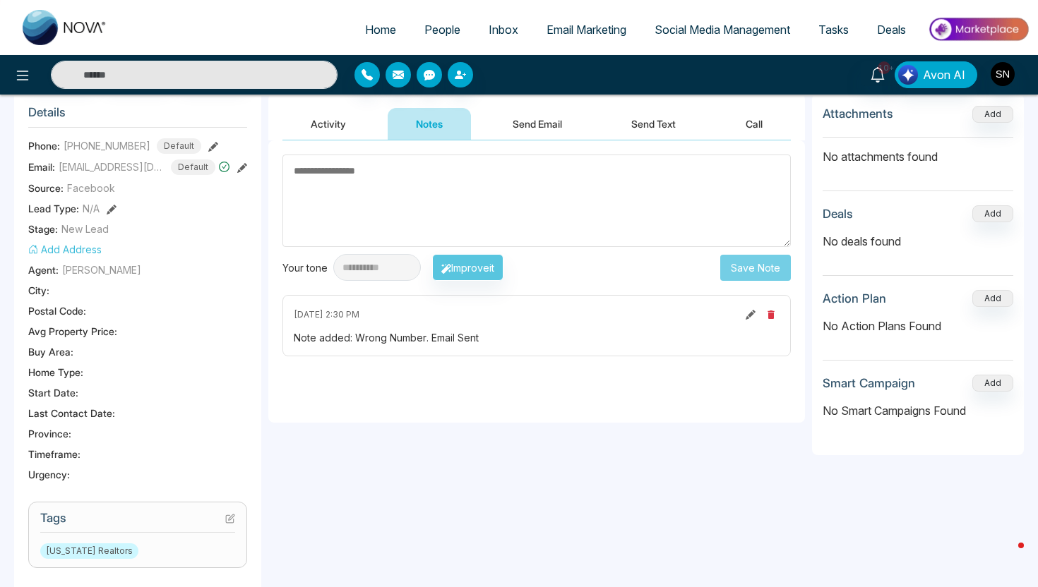
click at [239, 518] on section "Tags Florida Realtors" at bounding box center [137, 535] width 219 height 66
click at [232, 518] on icon at bounding box center [230, 519] width 10 height 10
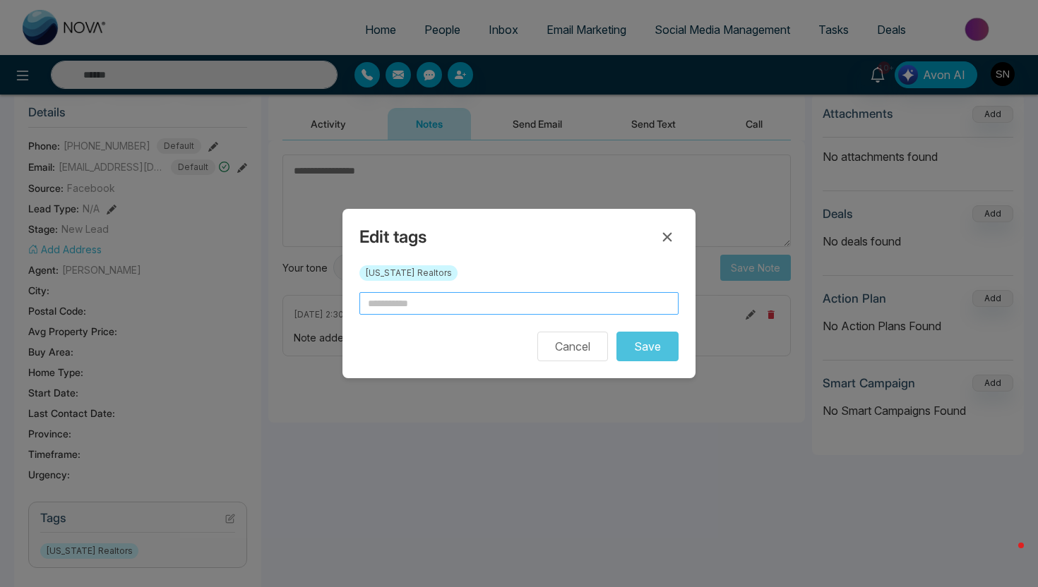
click at [419, 296] on input "text" at bounding box center [518, 303] width 319 height 23
type input "*"
type input "**********"
click at [655, 344] on button "Save" at bounding box center [647, 347] width 62 height 30
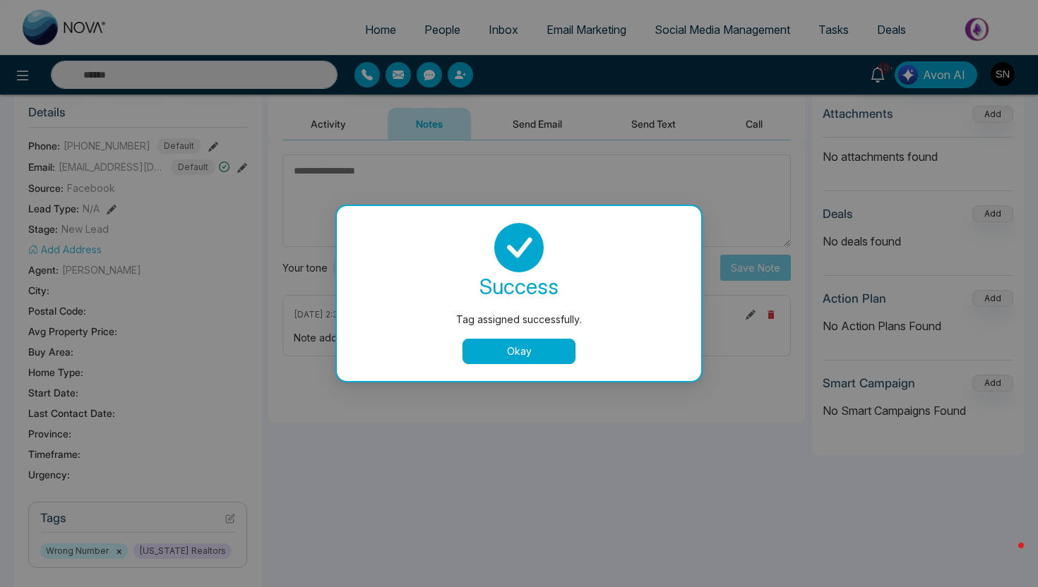
click at [519, 351] on button "Okay" at bounding box center [518, 351] width 113 height 25
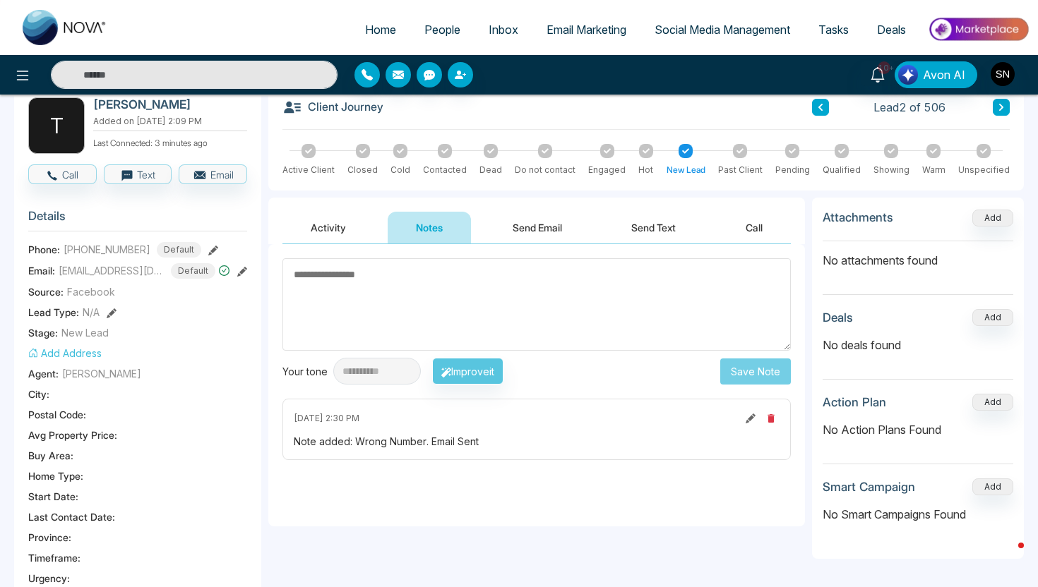
scroll to position [79, 0]
click at [1000, 78] on img "button" at bounding box center [1003, 74] width 24 height 24
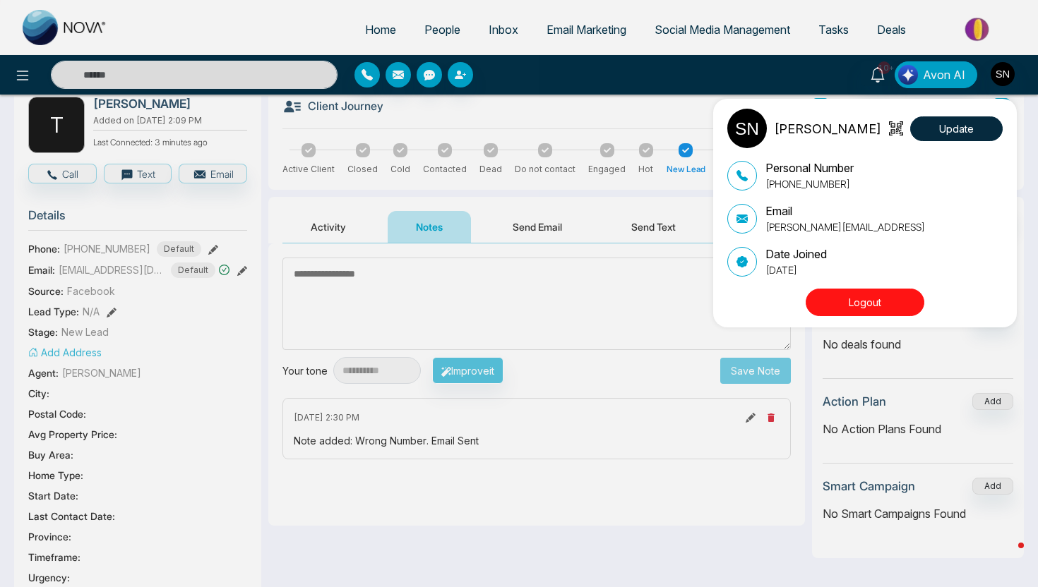
click at [837, 303] on button "Logout" at bounding box center [865, 303] width 119 height 28
